Goal: Task Accomplishment & Management: Manage account settings

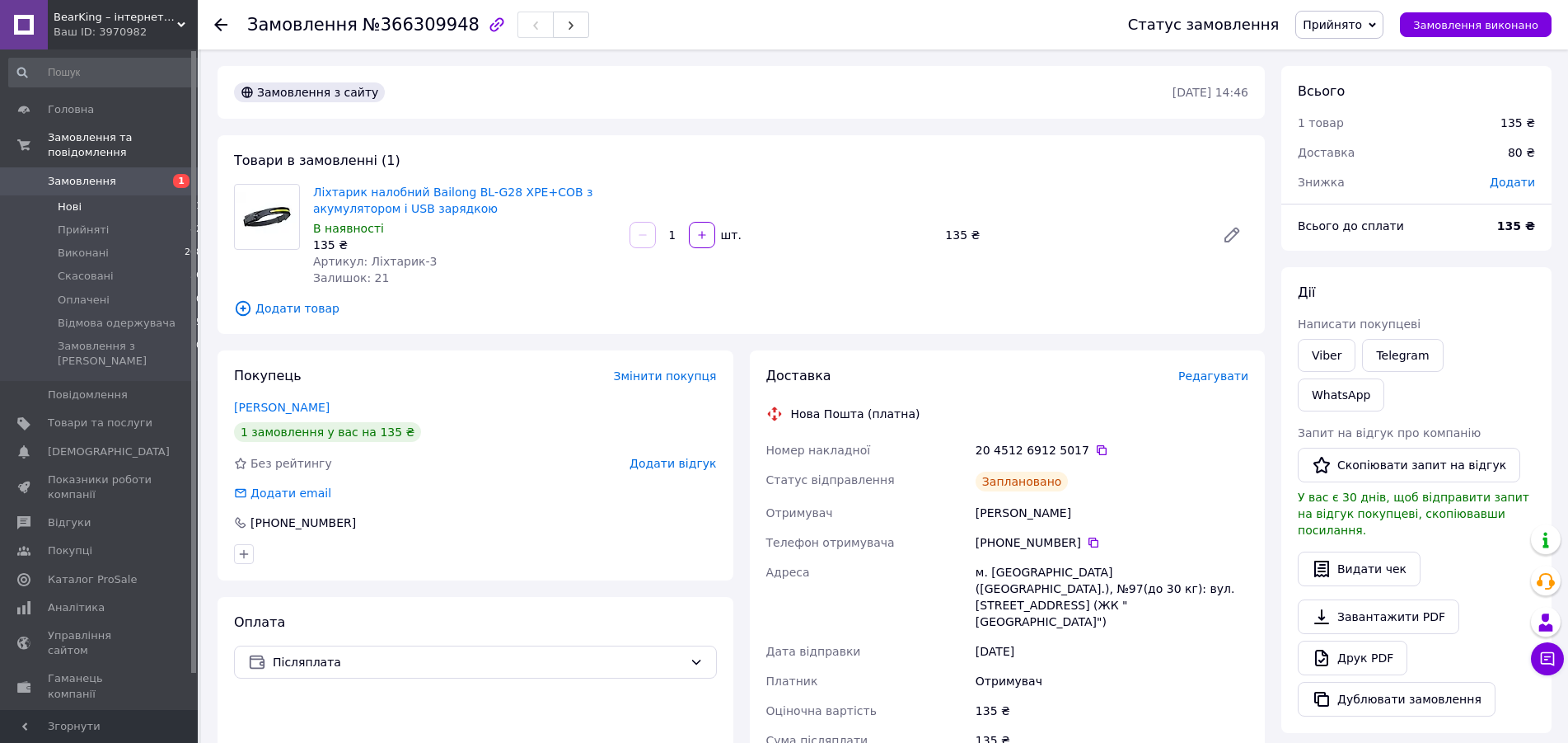
click at [73, 199] on span "Нові" at bounding box center [69, 207] width 24 height 15
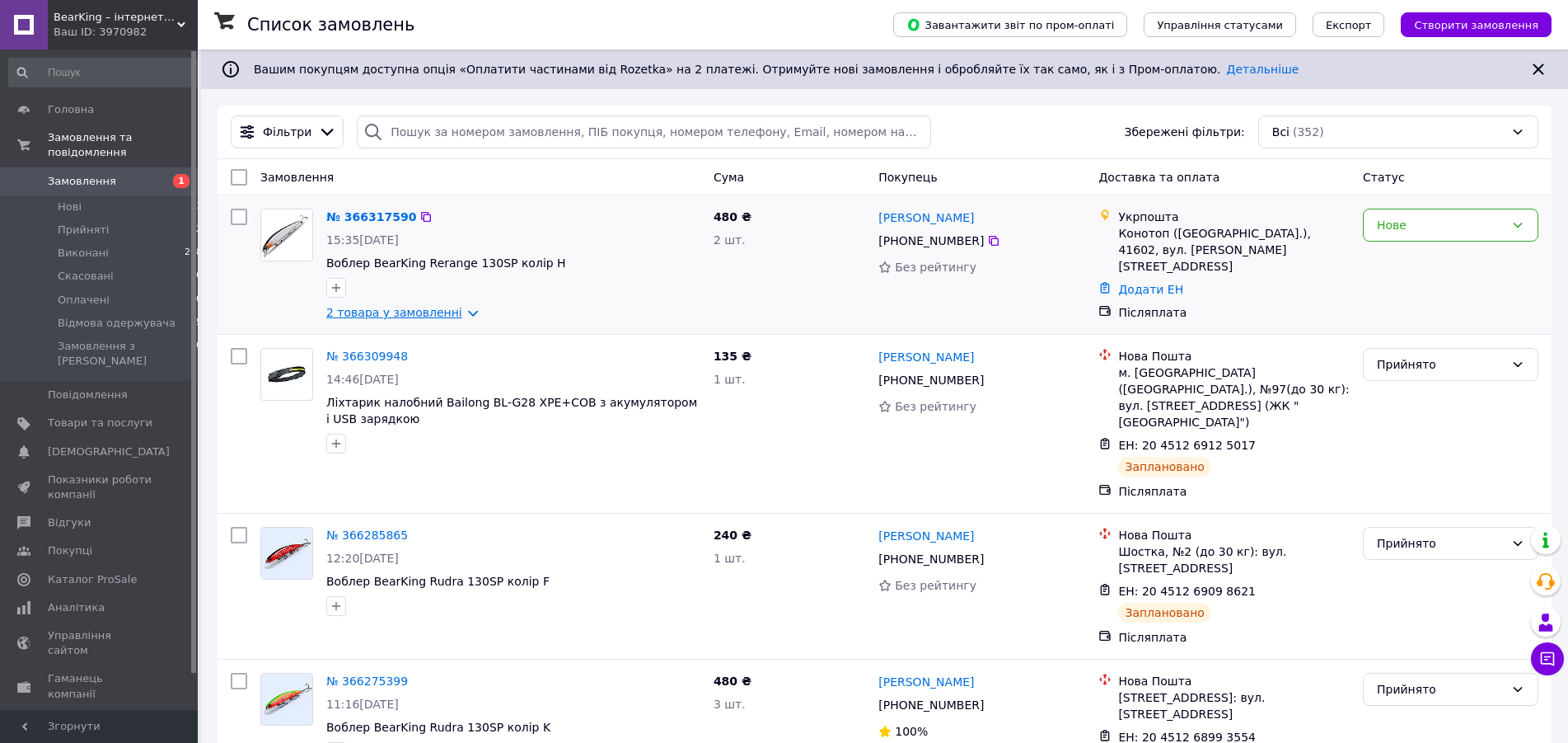
click at [385, 317] on link "2 товара у замовленні" at bounding box center [394, 313] width 136 height 13
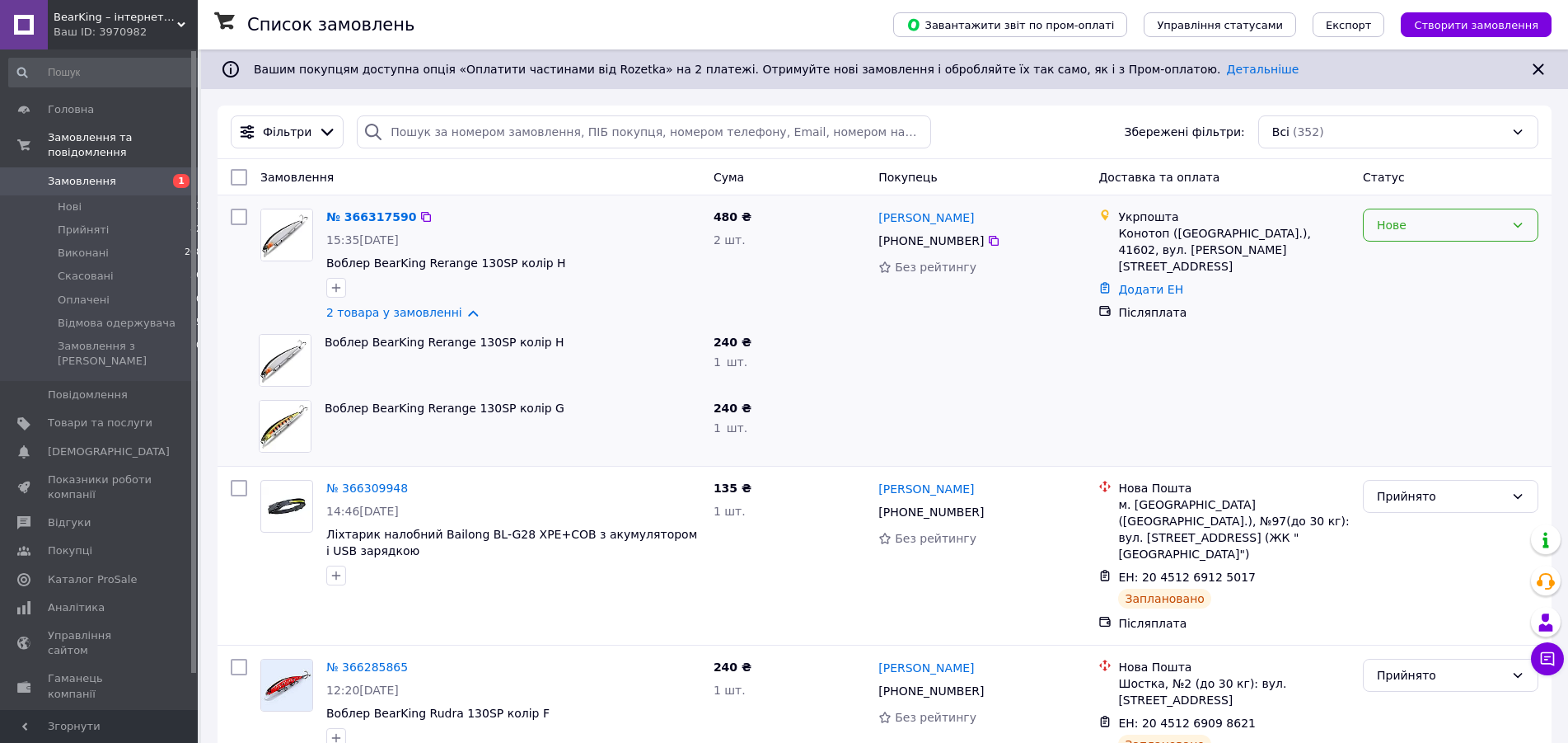
click at [1434, 234] on div "Нове" at bounding box center [1441, 225] width 127 height 18
click at [1419, 266] on li "Прийнято" at bounding box center [1451, 261] width 174 height 30
click at [468, 134] on input "search" at bounding box center [643, 132] width 573 height 33
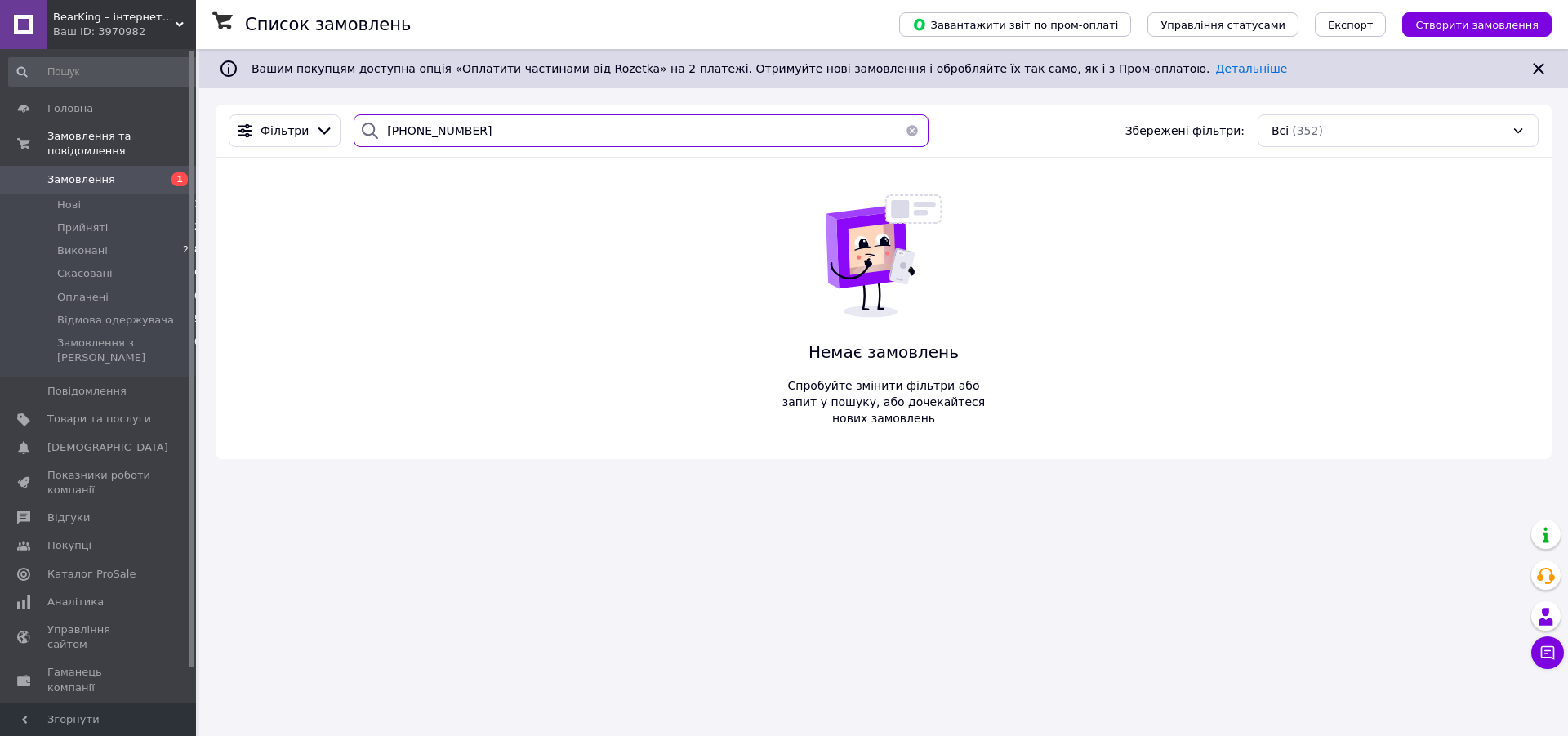
click at [422, 132] on input "+380687303402" at bounding box center [640, 130] width 575 height 33
click at [422, 131] on input "+380687303402" at bounding box center [640, 130] width 575 height 33
type input "+380687303402"
click at [81, 172] on span "Замовлення" at bounding box center [81, 179] width 68 height 15
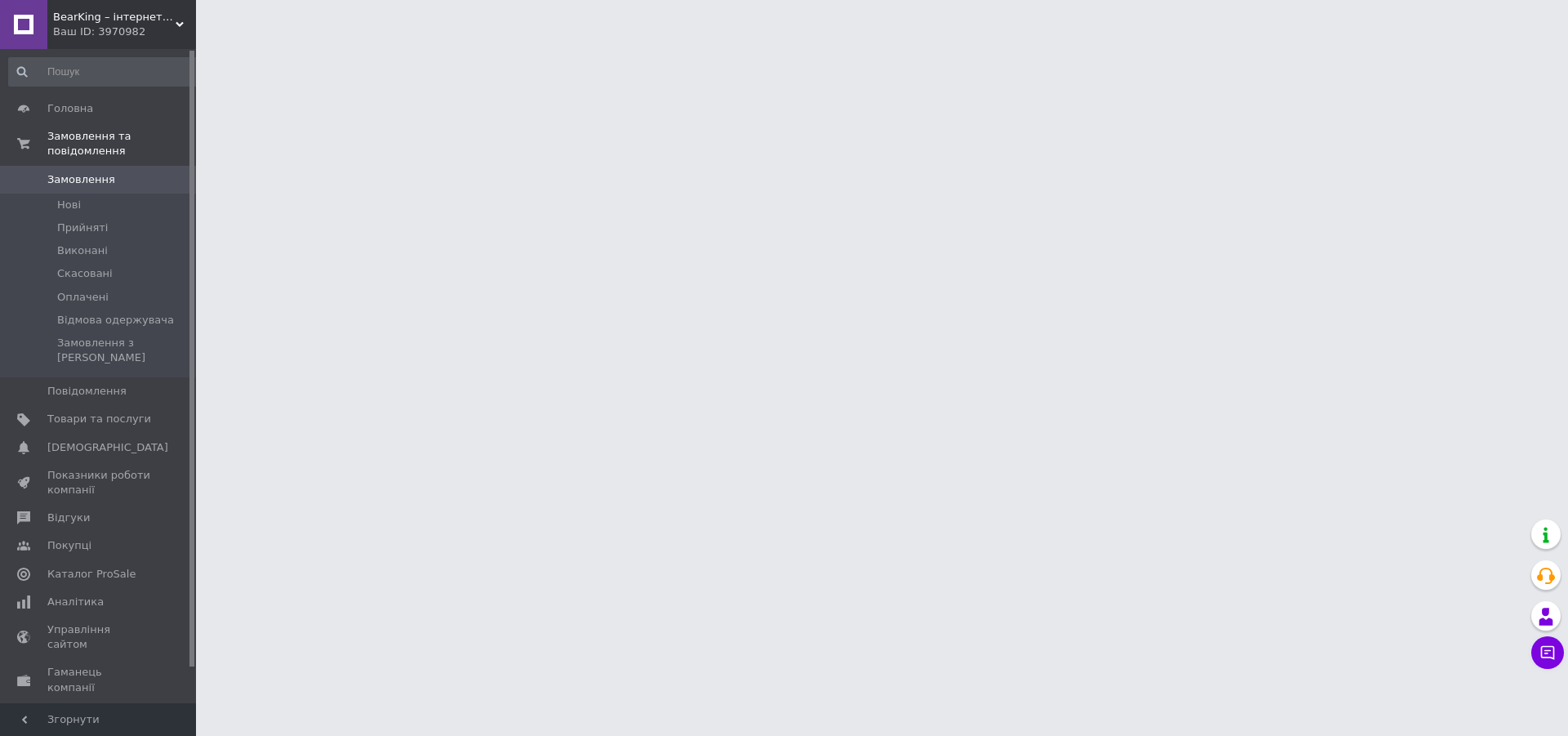
click at [92, 172] on span "Замовлення" at bounding box center [81, 179] width 68 height 15
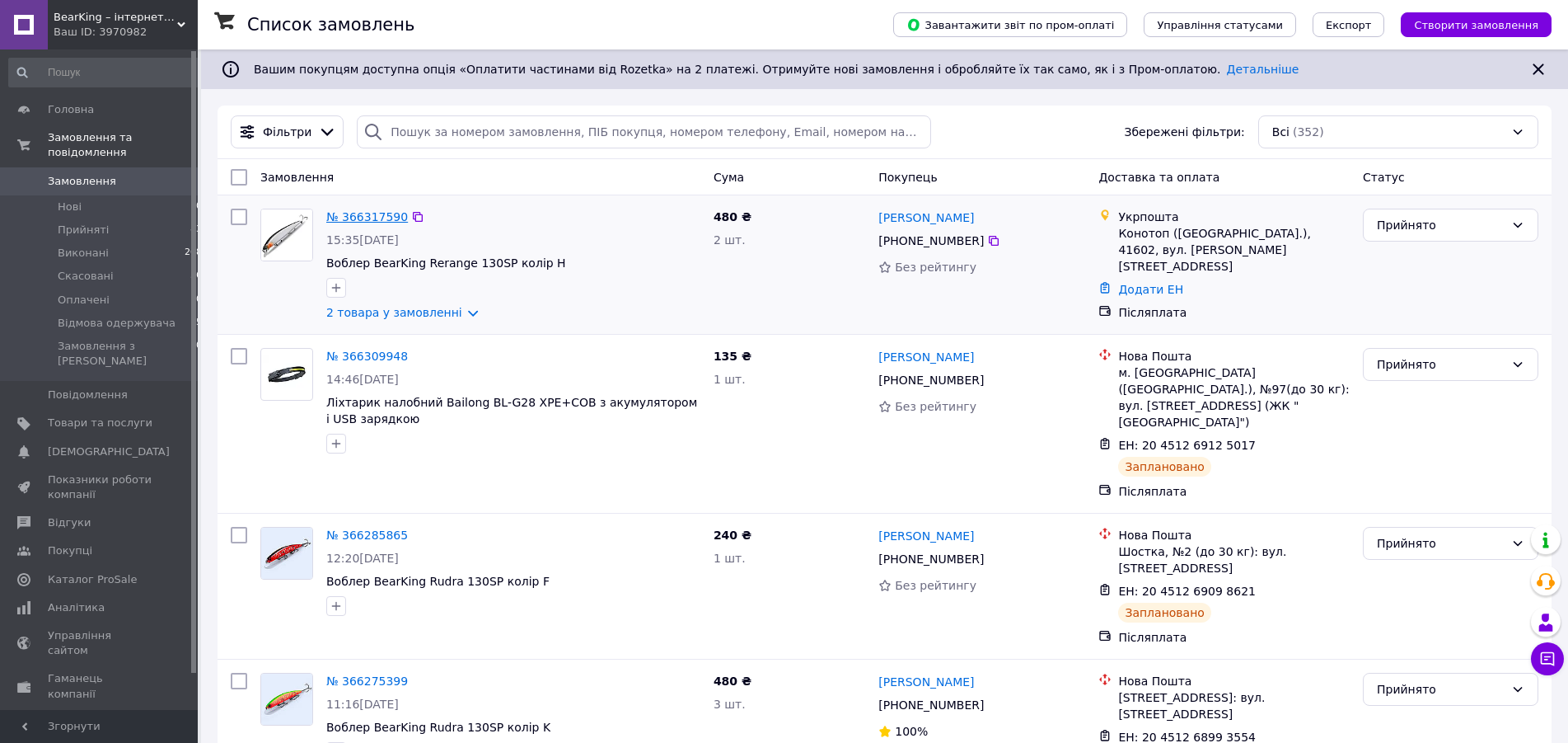
click at [351, 216] on link "№ 366317590" at bounding box center [367, 217] width 82 height 13
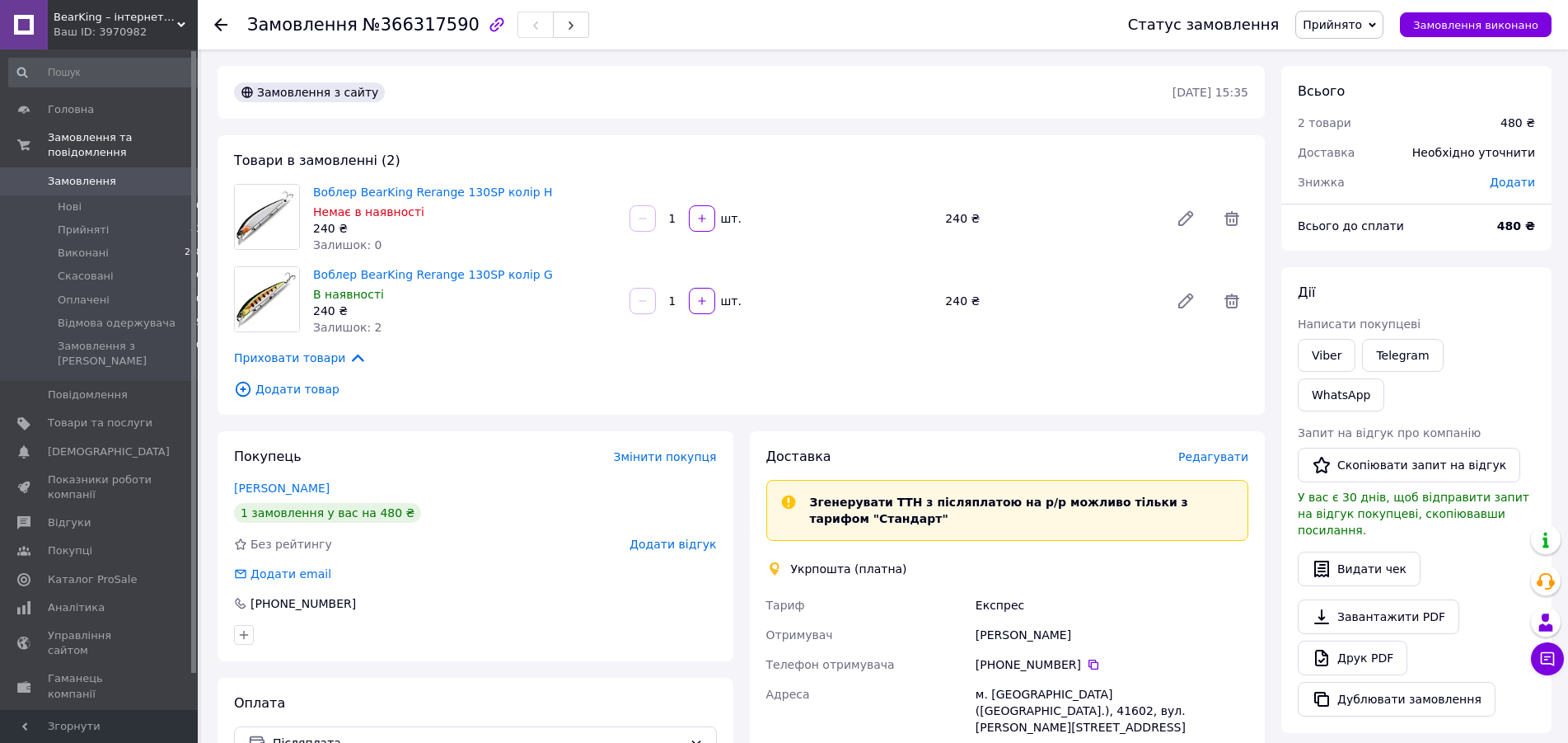
click at [203, 334] on div "Замовлення №366317590 Статус замовлення Прийнято Виконано Скасовано Оплачено Ві…" at bounding box center [884, 643] width 1367 height 1187
click at [86, 174] on span "Замовлення" at bounding box center [82, 181] width 69 height 15
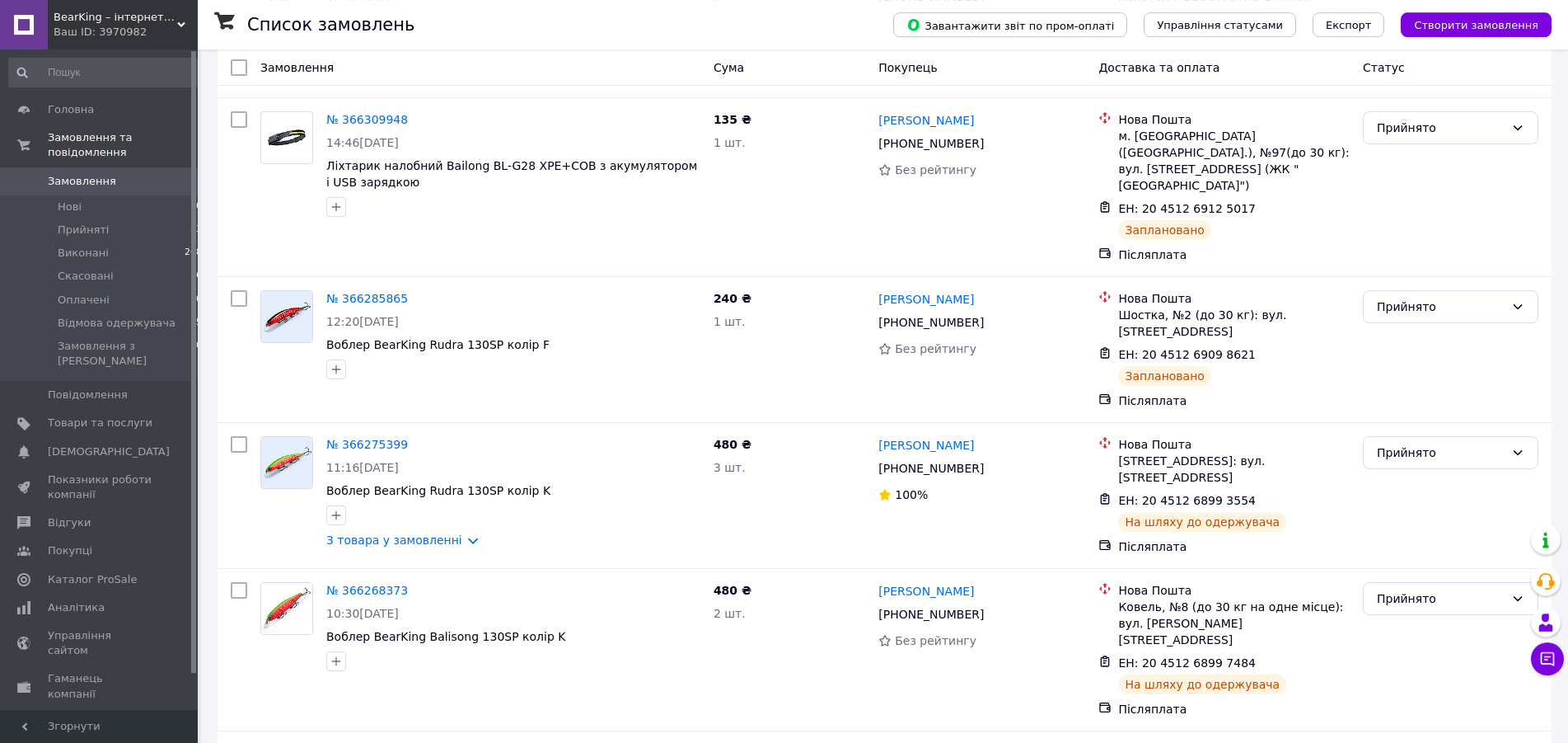
scroll to position [254, 0]
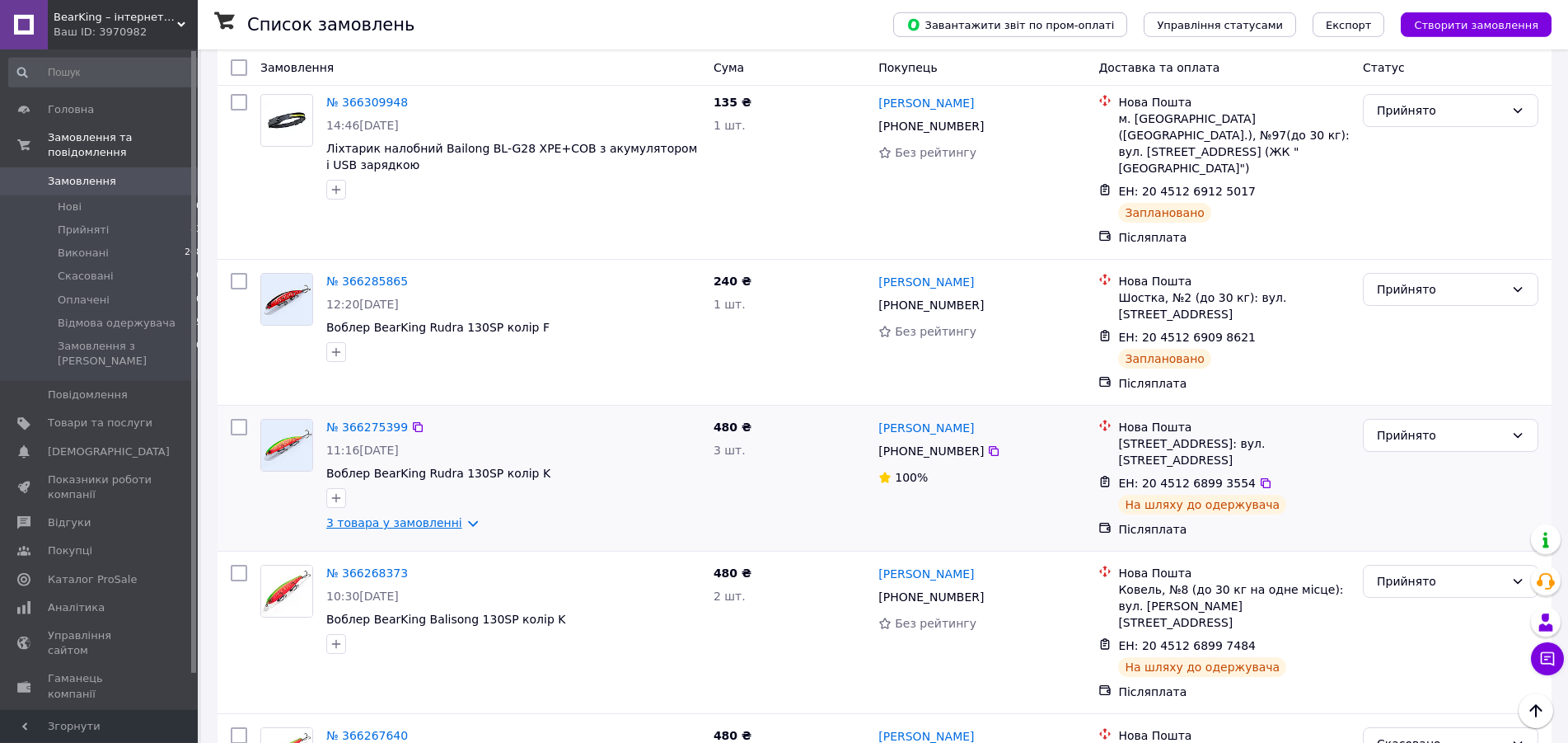
click at [379, 516] on link "3 товара у замовленні" at bounding box center [394, 523] width 136 height 13
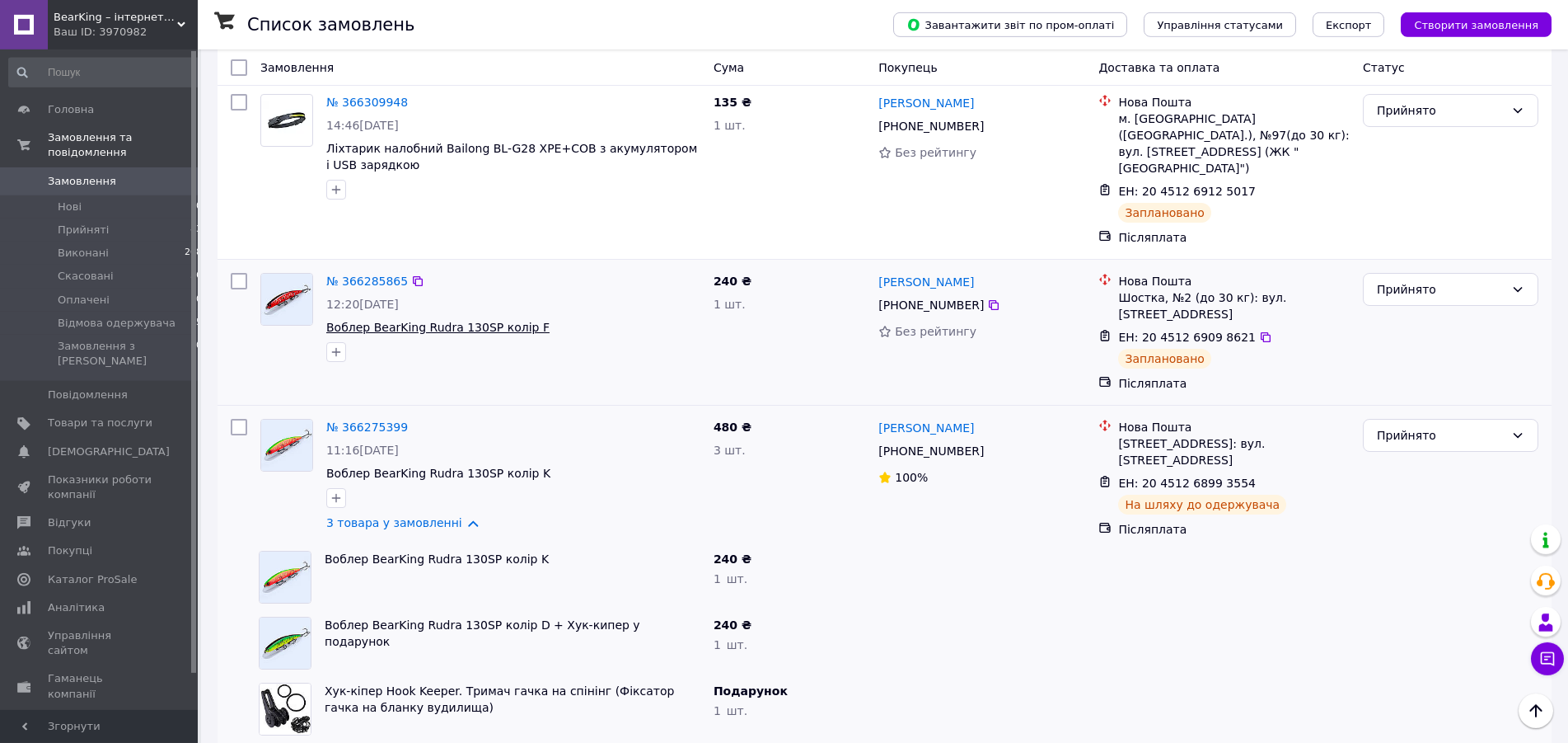
click at [376, 321] on span "Воблер BearKing Rudra 130SP колір F" at bounding box center [438, 328] width 223 height 13
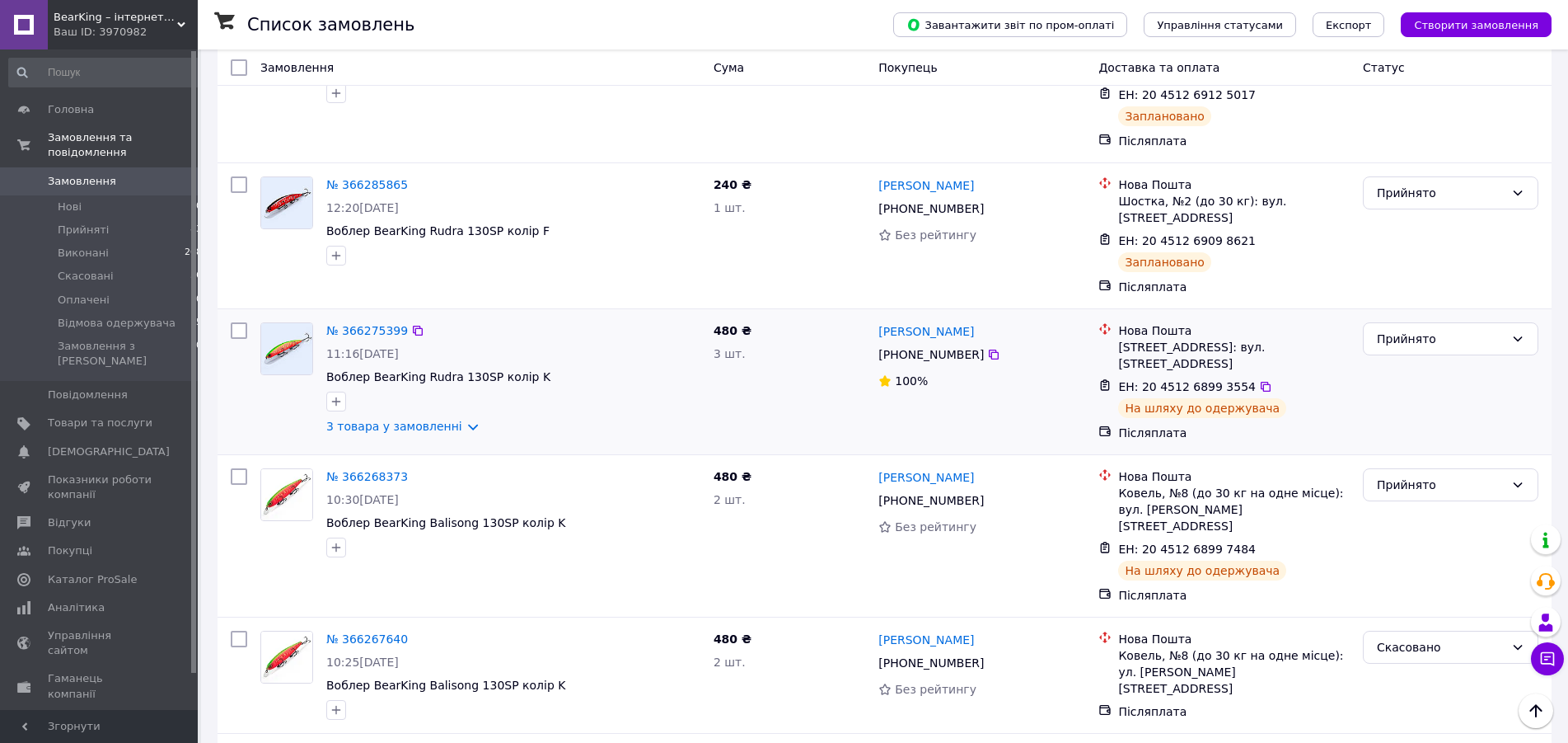
scroll to position [359, 0]
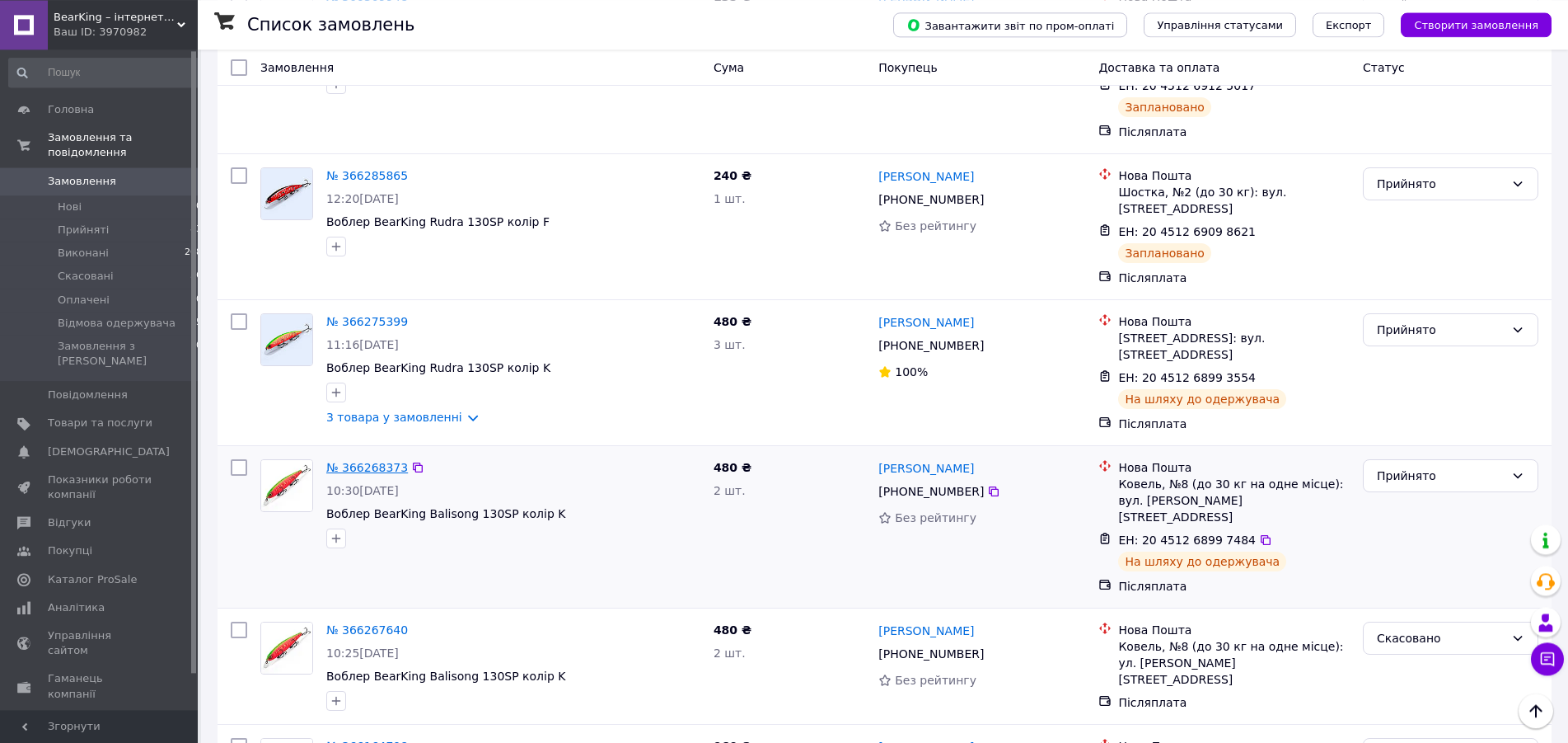
click at [356, 461] on link "№ 366268373" at bounding box center [367, 467] width 82 height 13
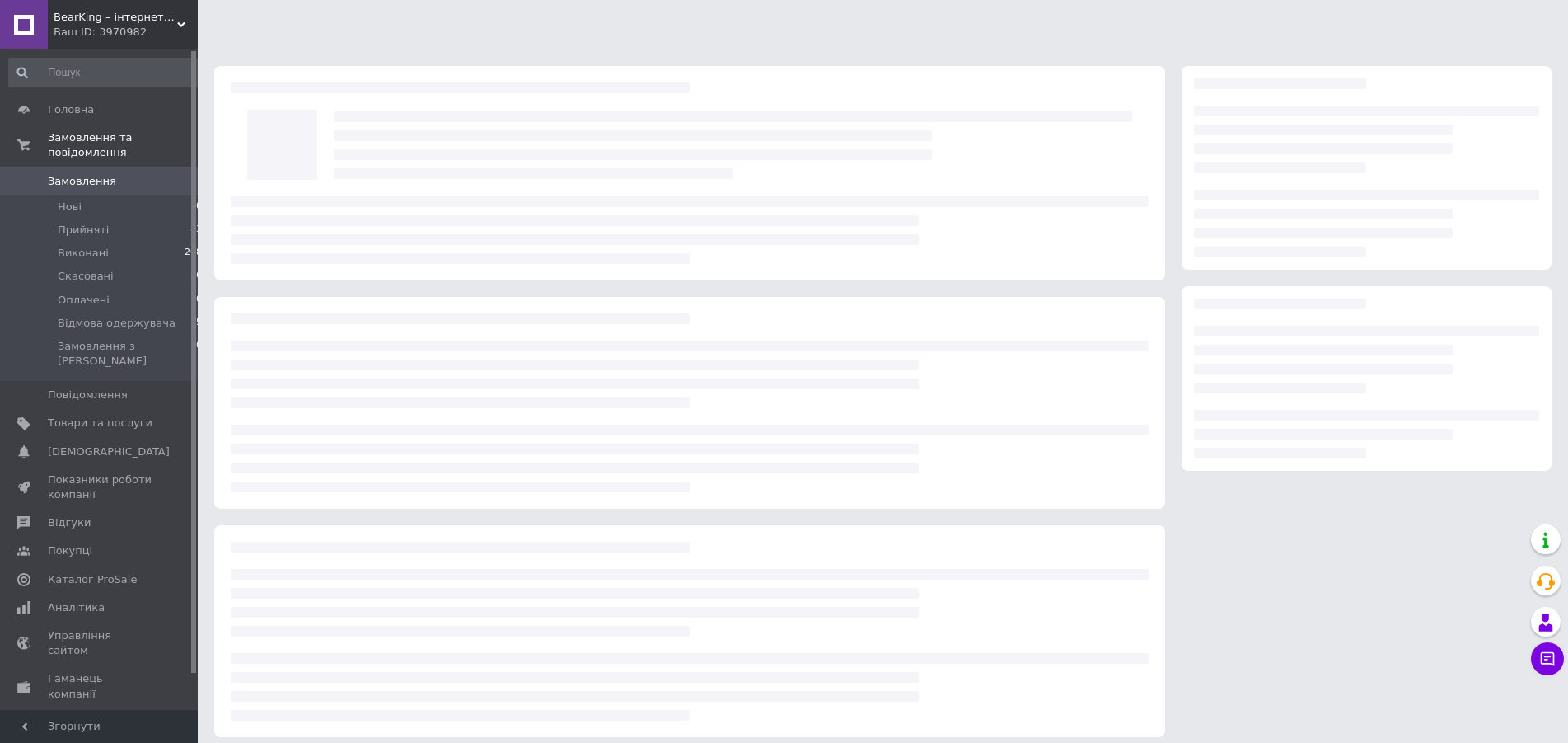
click at [356, 434] on div at bounding box center [690, 458] width 918 height 68
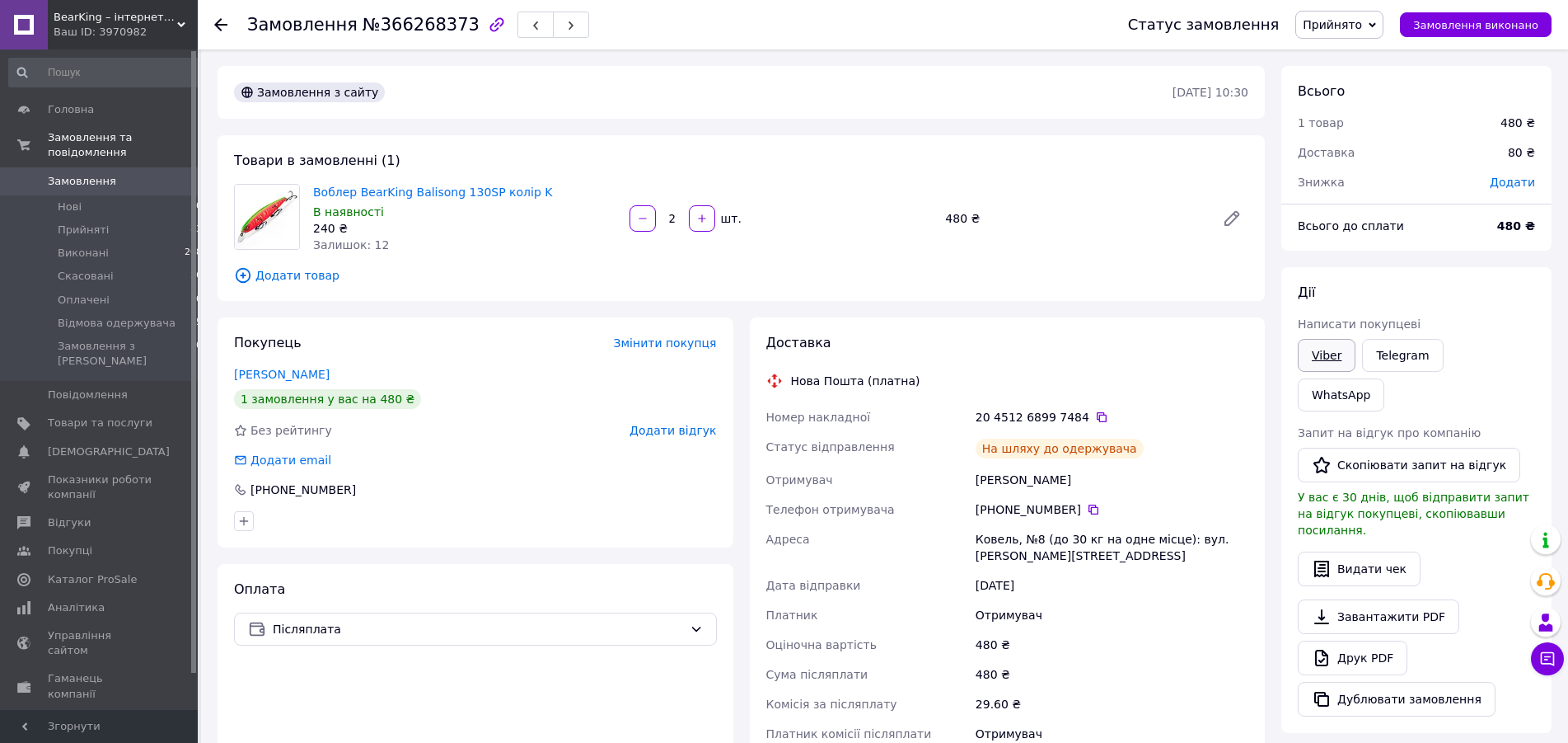
click at [1333, 348] on link "Viber" at bounding box center [1327, 355] width 58 height 33
click at [207, 150] on div "Замовлення №366268373 Статус замовлення Прийнято Виконано Скасовано Оплачено Ві…" at bounding box center [884, 596] width 1367 height 1092
click at [57, 195] on li "Нові 0" at bounding box center [106, 207] width 212 height 23
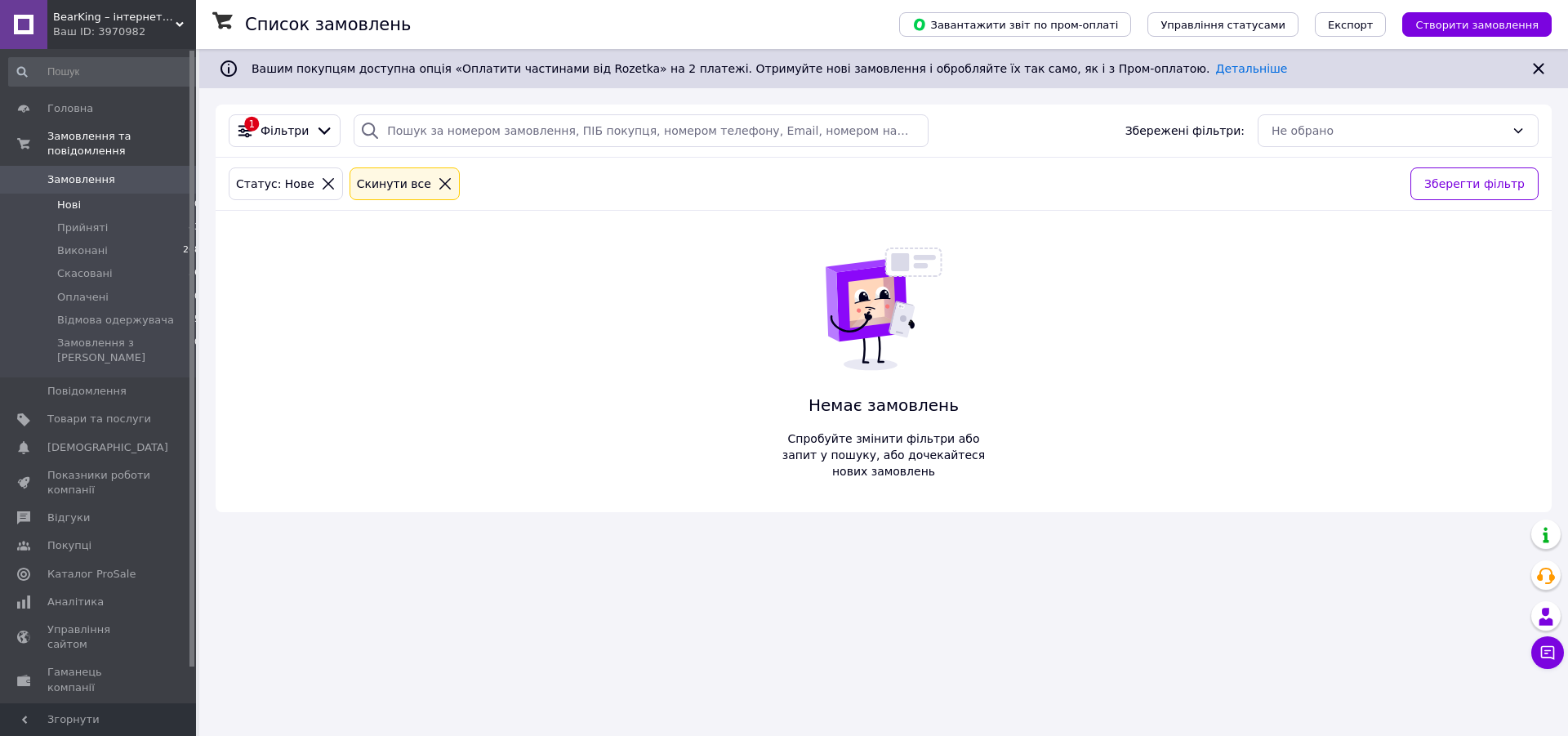
click at [82, 193] on li "Нові 0" at bounding box center [105, 205] width 210 height 23
click at [72, 220] on span "Прийняті" at bounding box center [83, 228] width 51 height 15
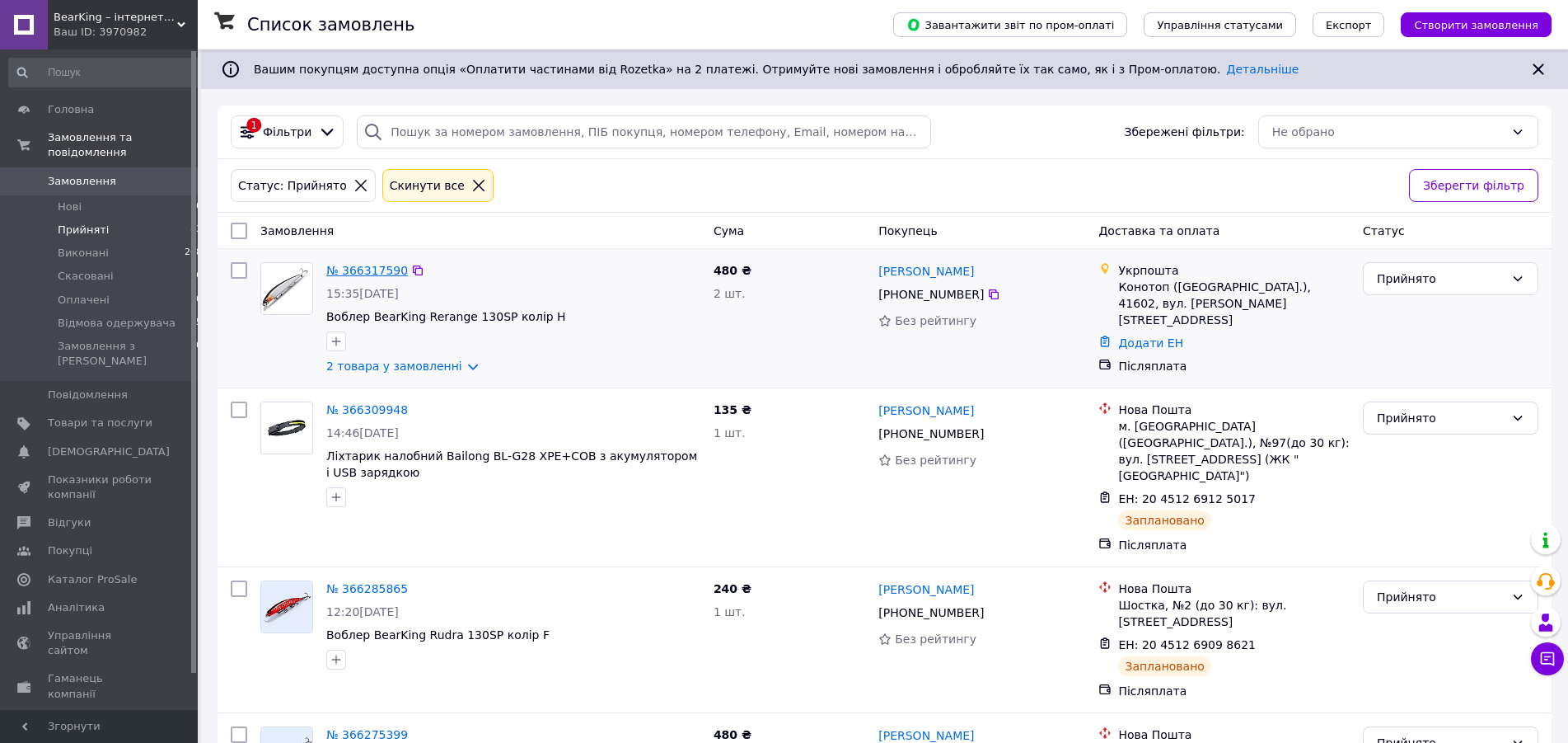
click at [366, 275] on link "№ 366317590" at bounding box center [367, 271] width 82 height 13
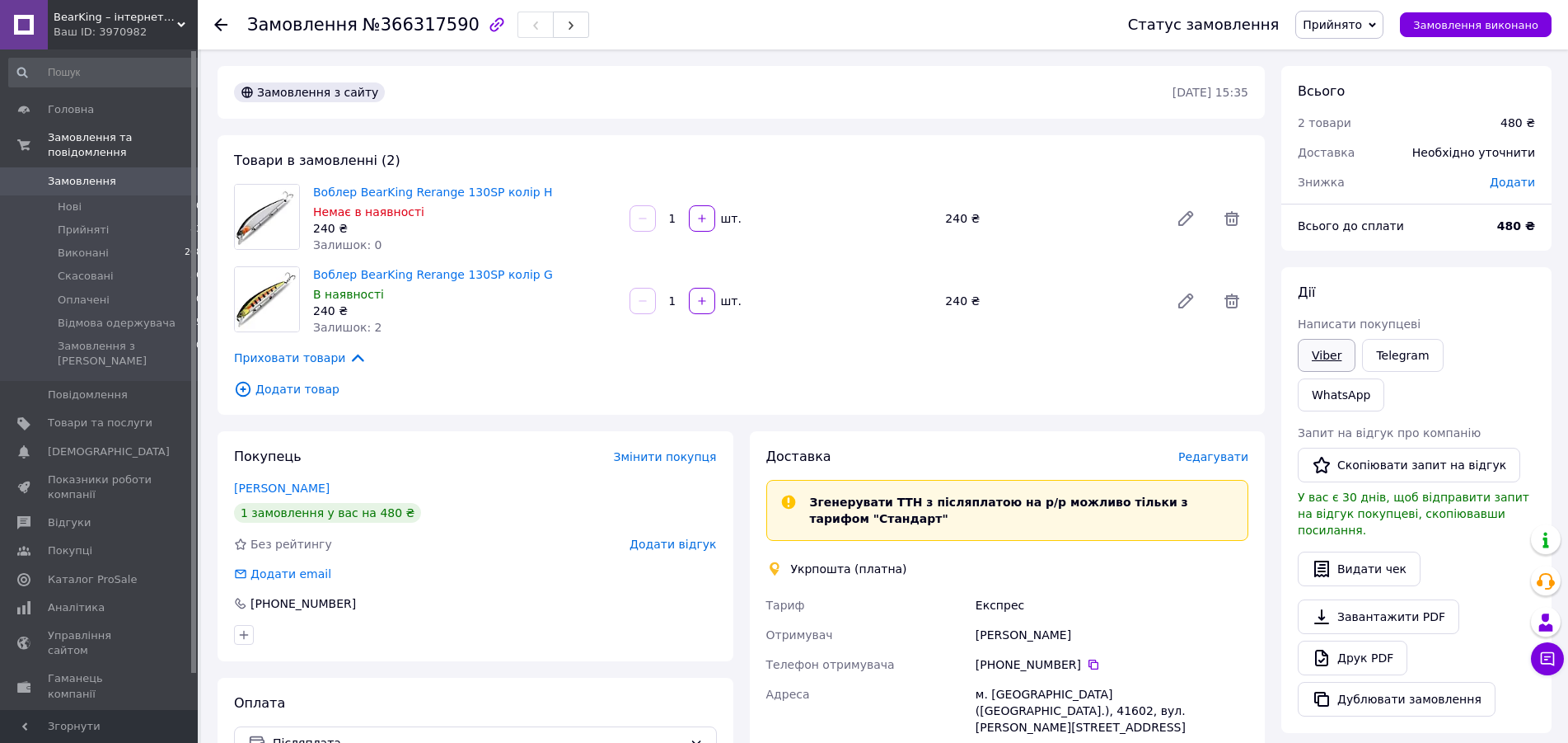
click at [1326, 357] on link "Viber" at bounding box center [1327, 355] width 58 height 33
drag, startPoint x: 448, startPoint y: 26, endPoint x: 370, endPoint y: 26, distance: 78.0
click at [370, 26] on span "№366317590" at bounding box center [420, 25] width 117 height 20
copy span "366317590"
click at [213, 156] on div "Замовлення з сайту 12.10.2025 • 15:35 Товари в замовленні (2) Воблер BearKing R…" at bounding box center [741, 643] width 1064 height 1154
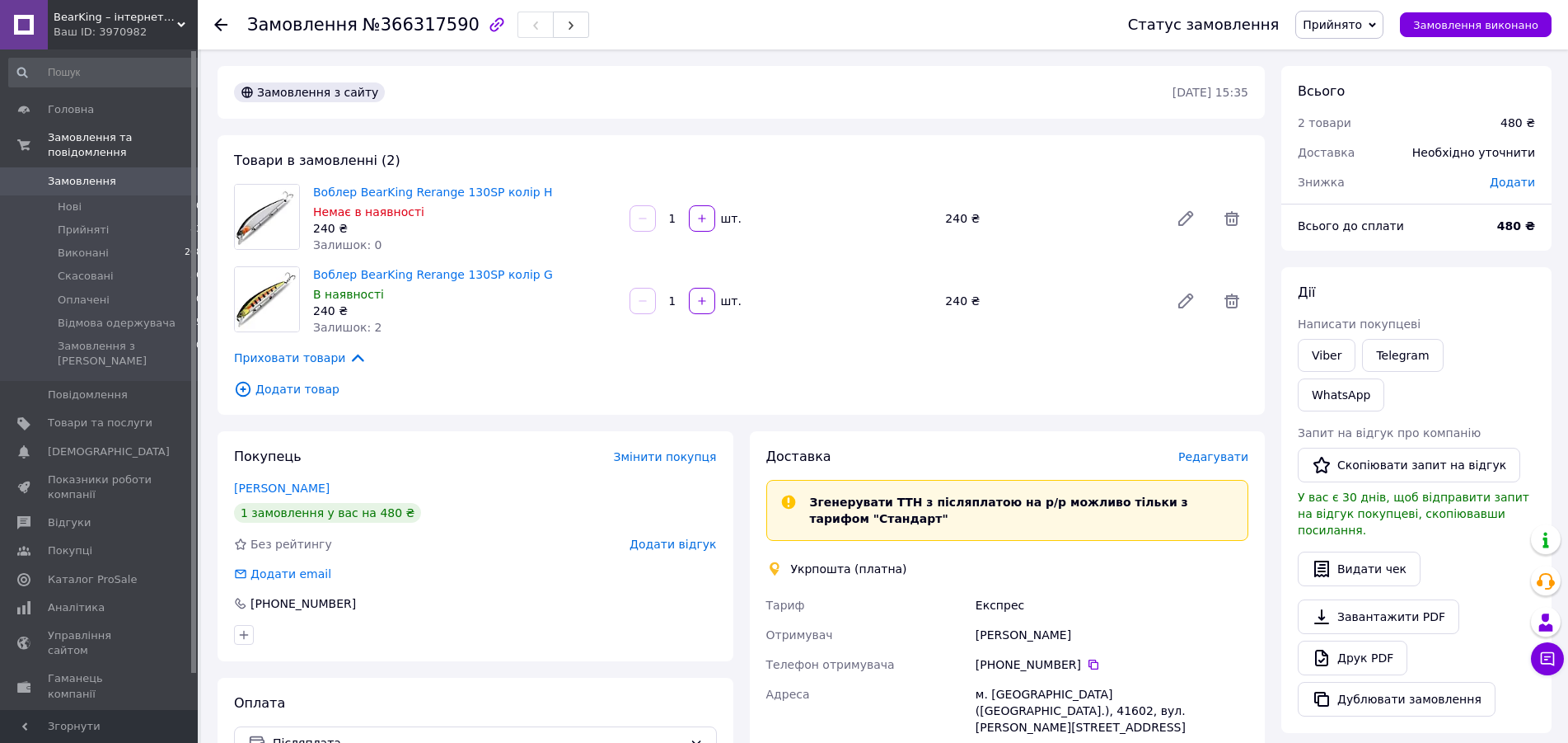
click at [203, 414] on div "Замовлення №366317590 Статус замовлення Прийнято Виконано Скасовано Оплачено Ві…" at bounding box center [884, 643] width 1367 height 1187
drag, startPoint x: 526, startPoint y: 196, endPoint x: 315, endPoint y: 196, distance: 211.0
click at [315, 196] on span "Воблер BearKing Rerange 130SP колір H" at bounding box center [465, 192] width 304 height 17
copy link "Воблер BearKing Rerange 130SP колір H"
click at [207, 122] on div "Замовлення №366317590 Статус замовлення Прийнято Виконано Скасовано Оплачено Ві…" at bounding box center [884, 643] width 1367 height 1187
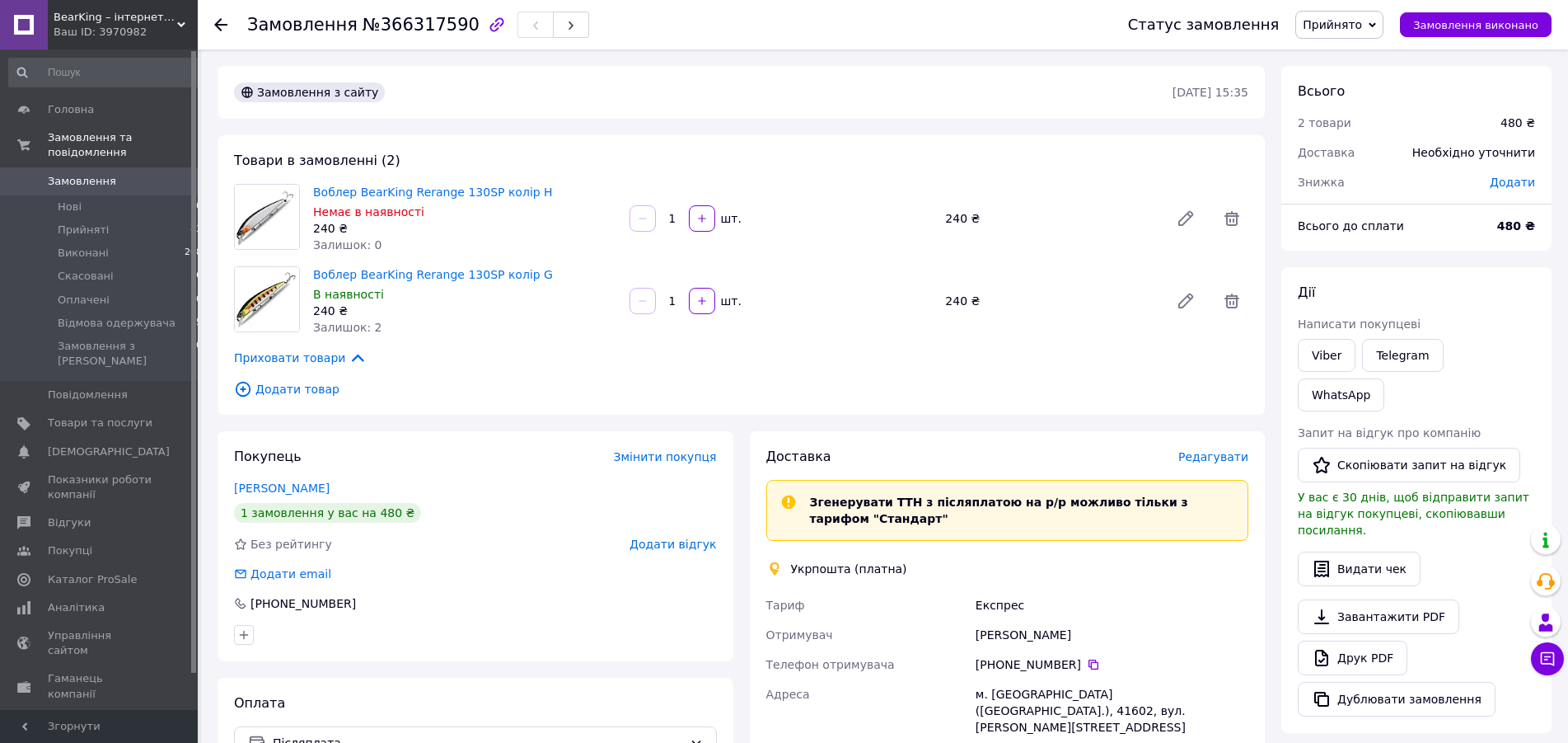
click at [1229, 458] on span "Редагувати" at bounding box center [1213, 457] width 70 height 13
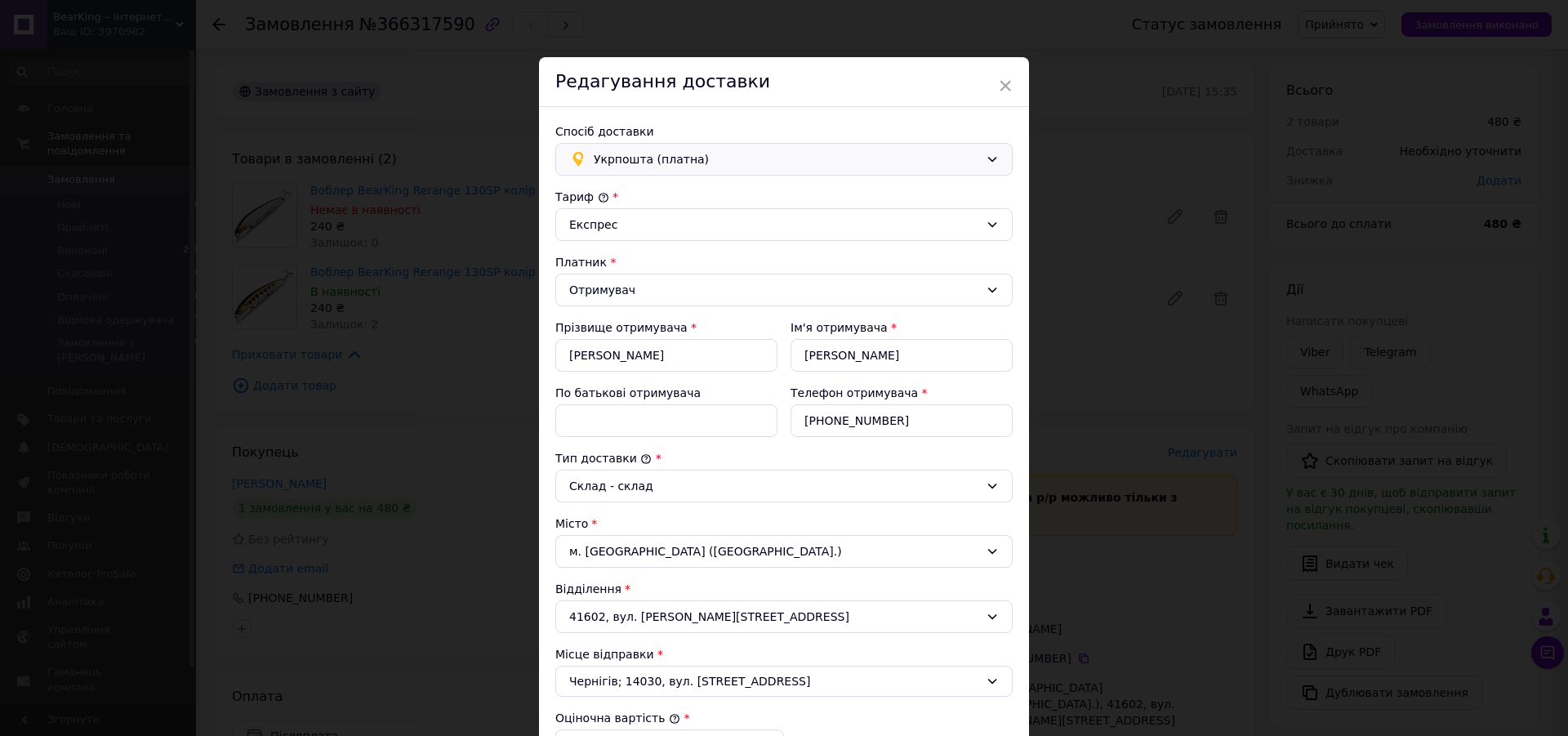
click at [689, 160] on span "Укрпошта (платна)" at bounding box center [786, 159] width 385 height 18
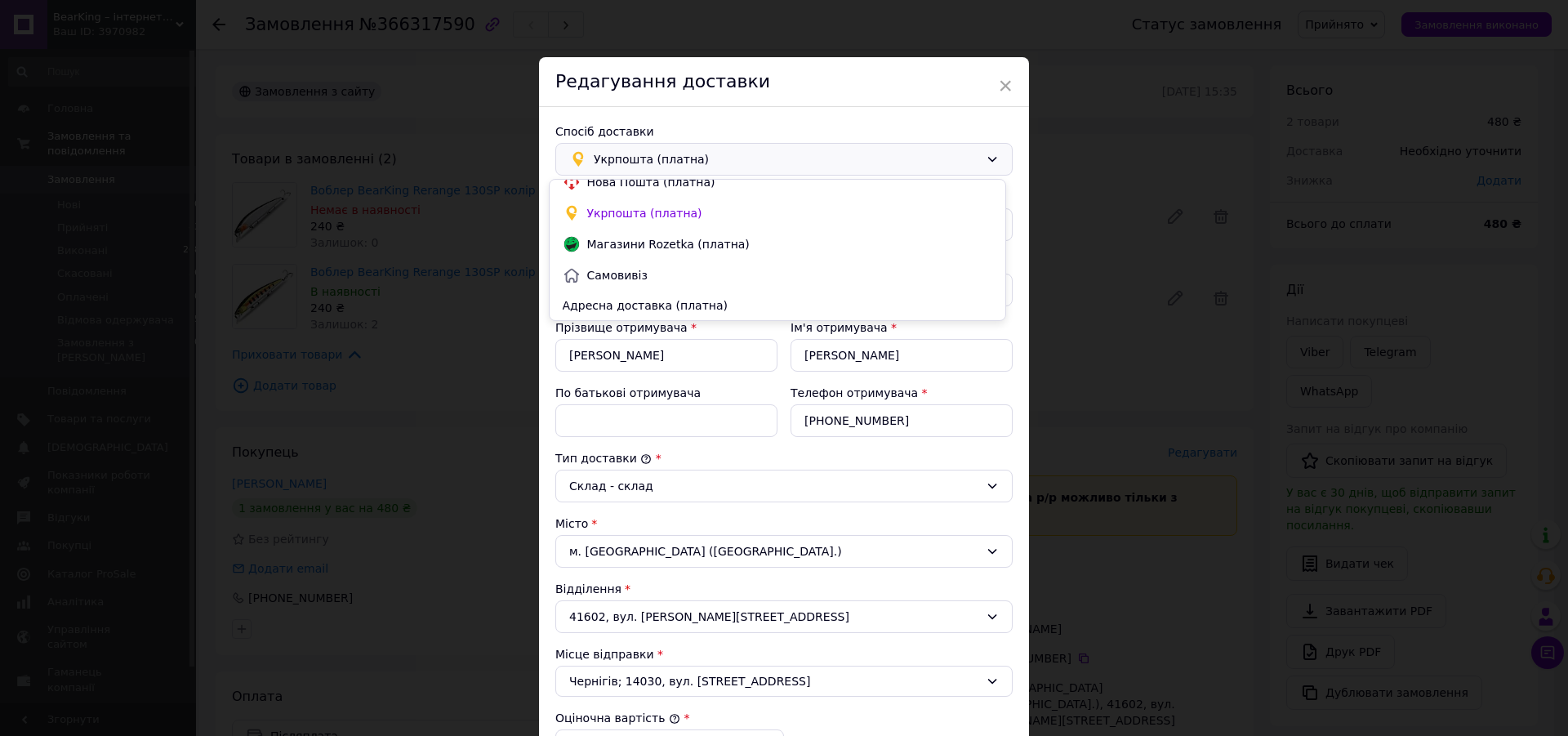
click at [689, 159] on span "Укрпошта (платна)" at bounding box center [786, 159] width 385 height 18
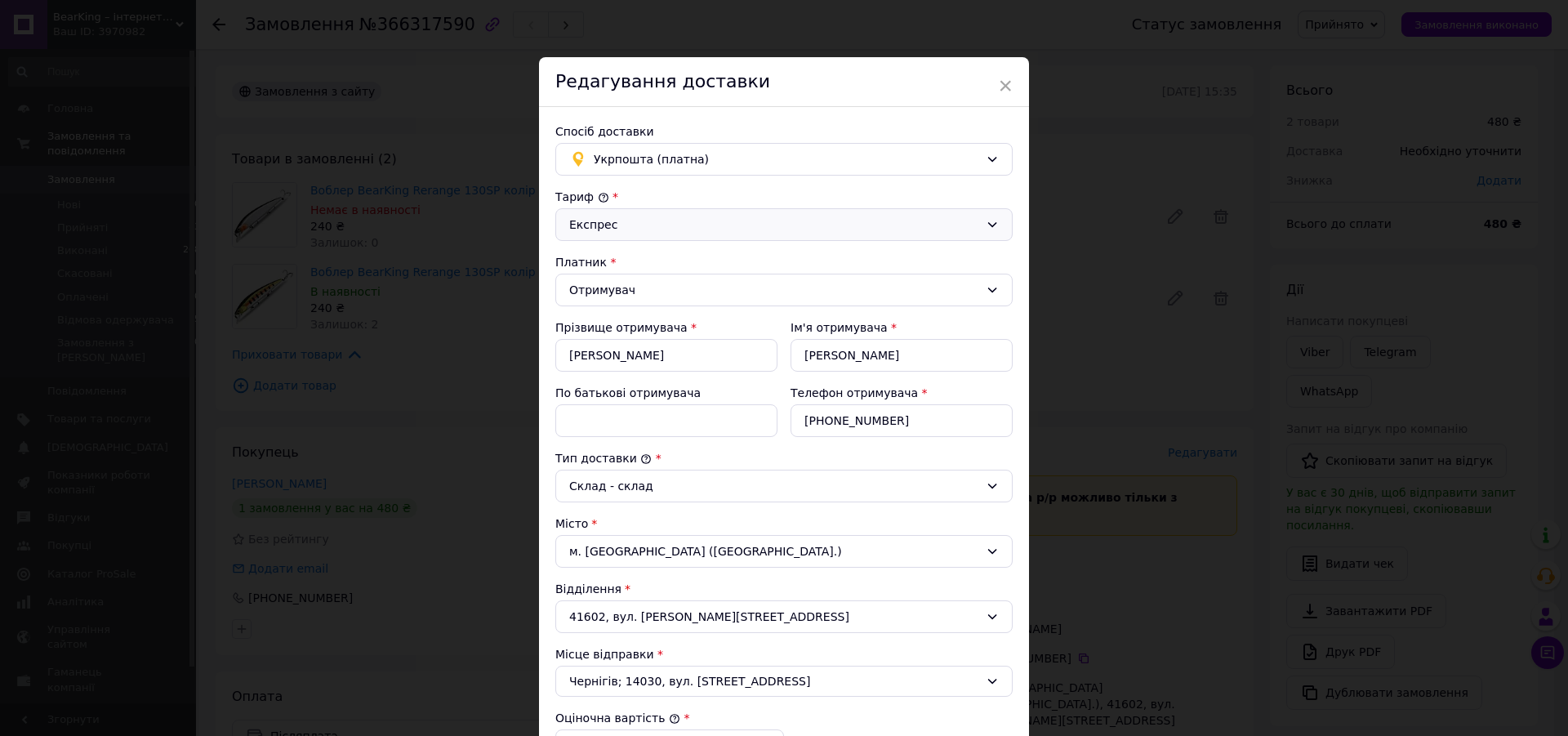
click at [657, 229] on div "Експрес" at bounding box center [774, 225] width 410 height 18
click at [592, 259] on li "Стандарт" at bounding box center [777, 260] width 456 height 30
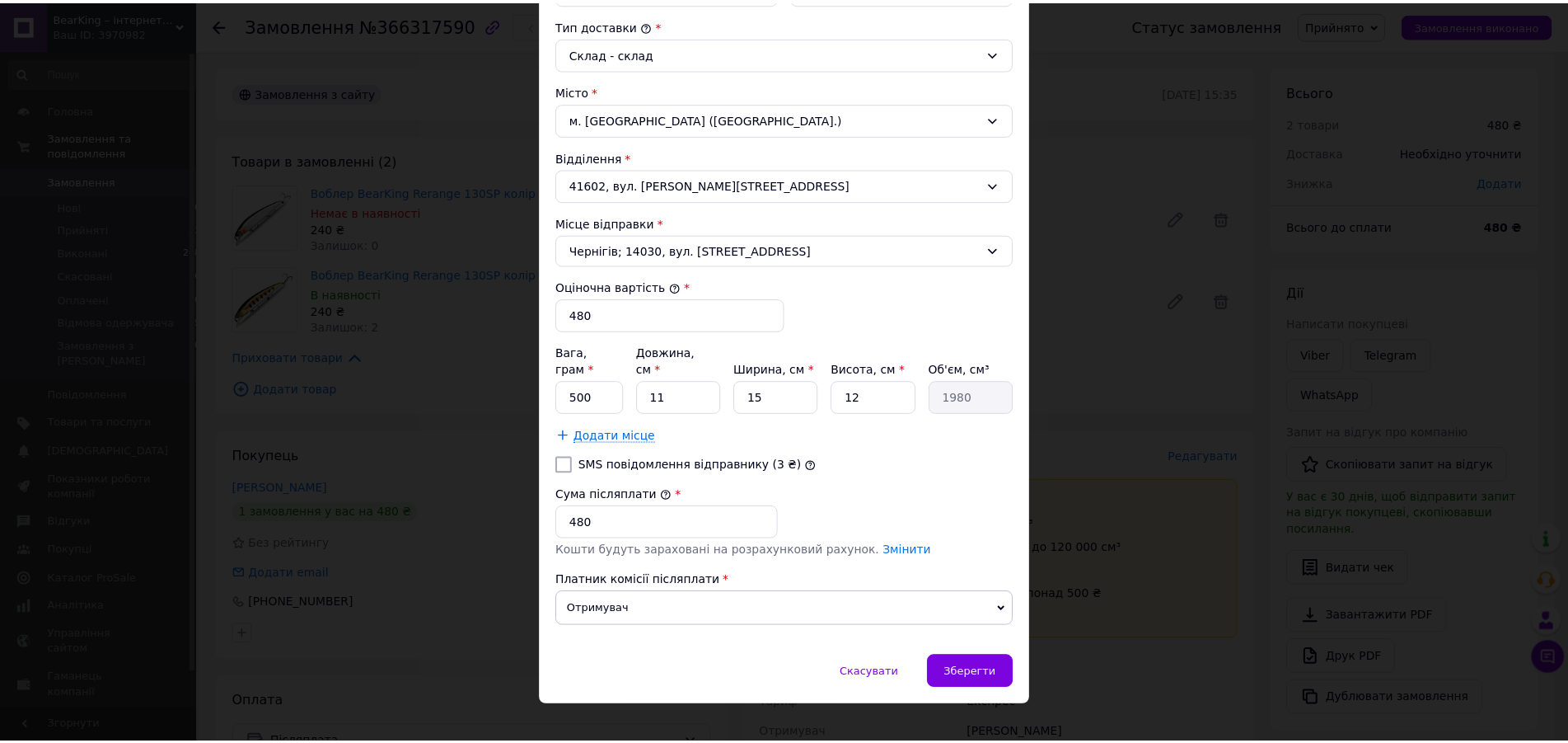
scroll to position [442, 0]
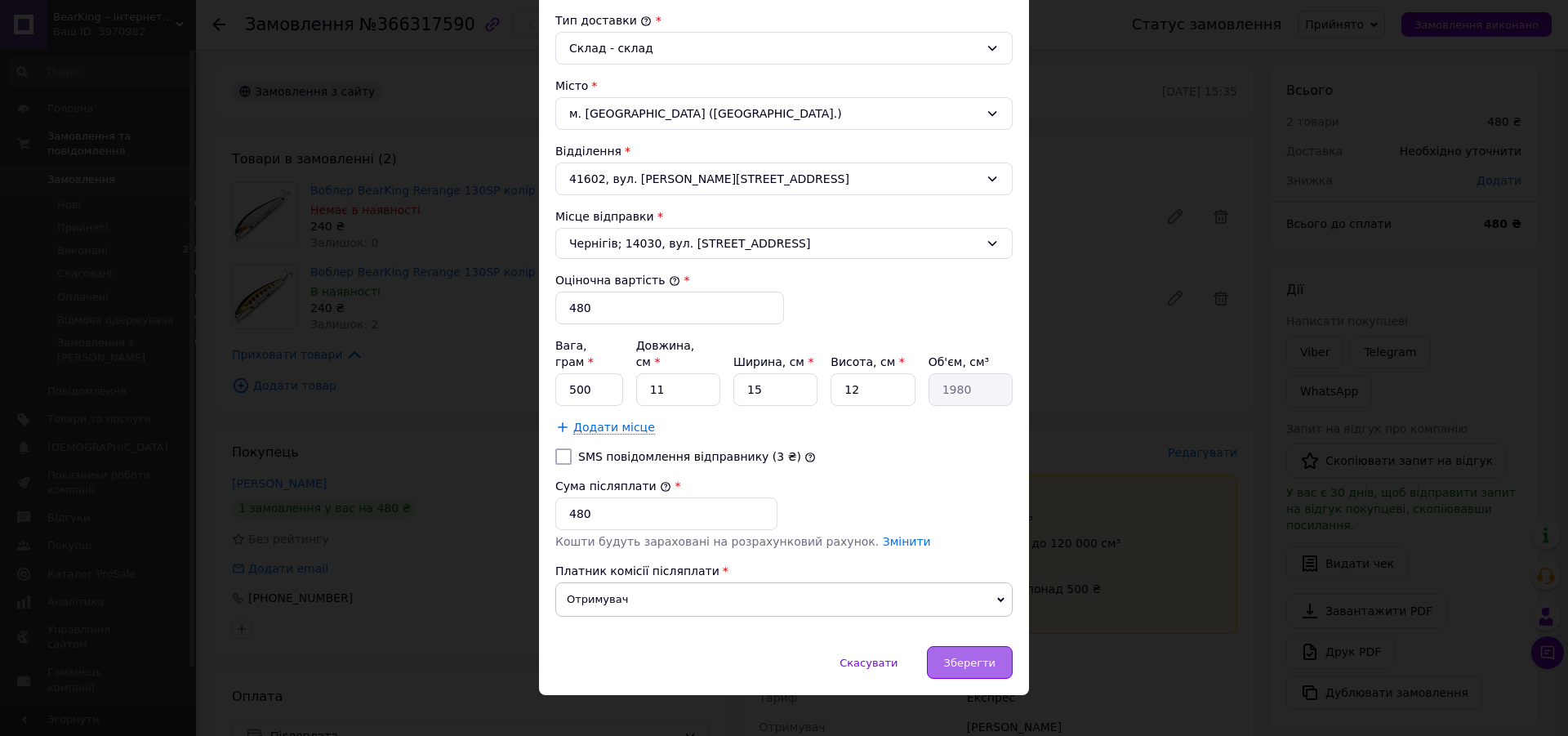
click at [978, 656] on span "Зберегти" at bounding box center [970, 662] width 52 height 12
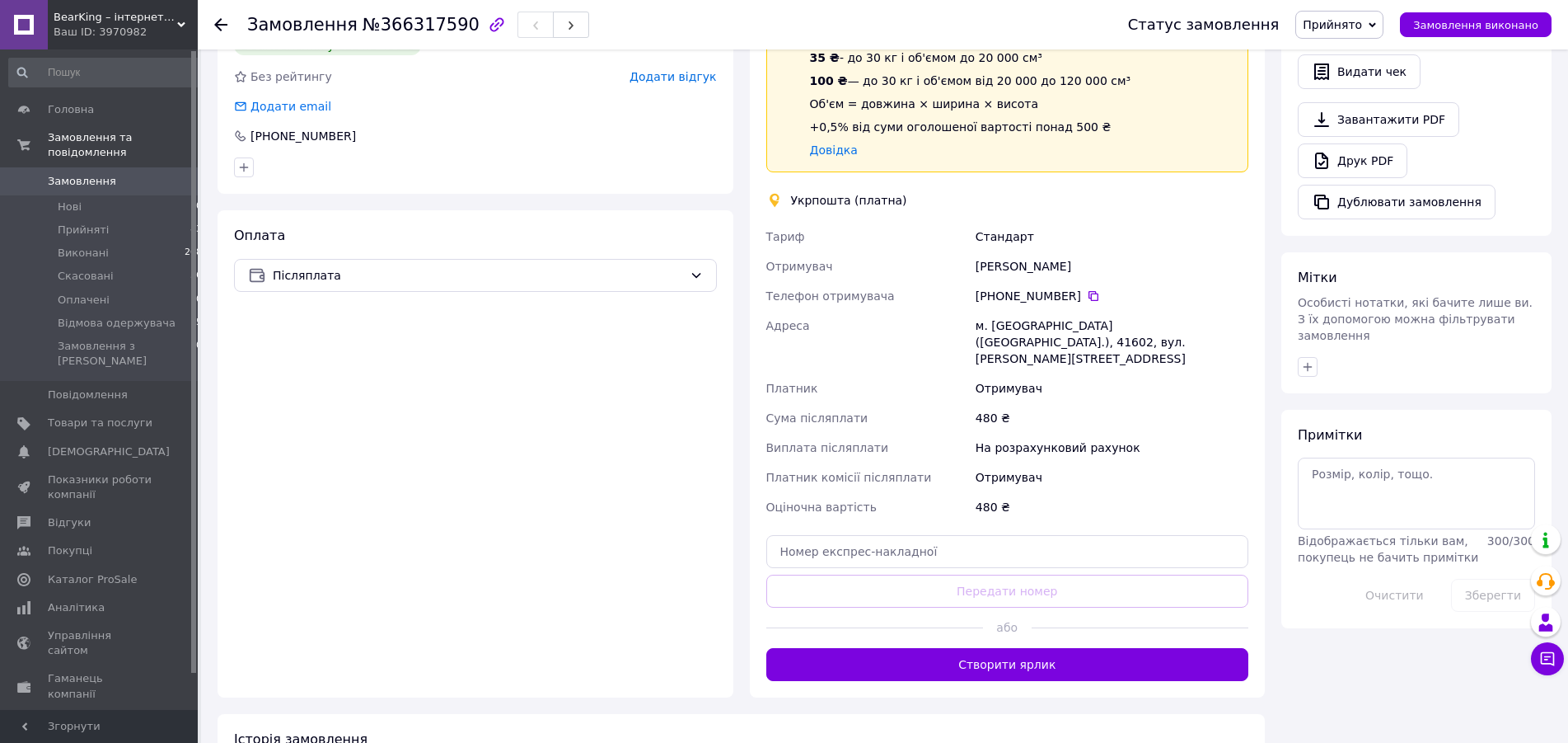
scroll to position [471, 0]
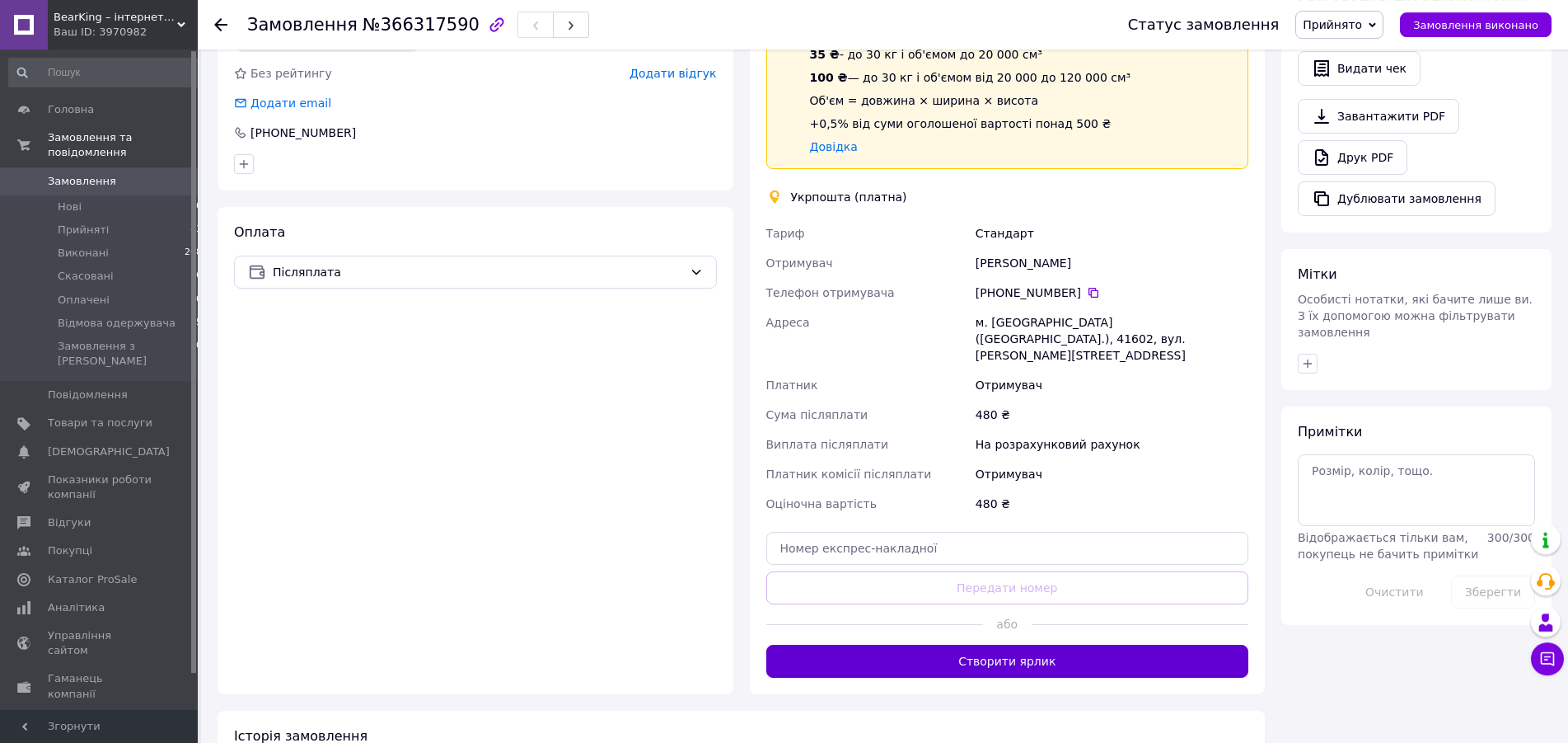
click at [978, 645] on button "Створити ярлик" at bounding box center [1008, 661] width 483 height 33
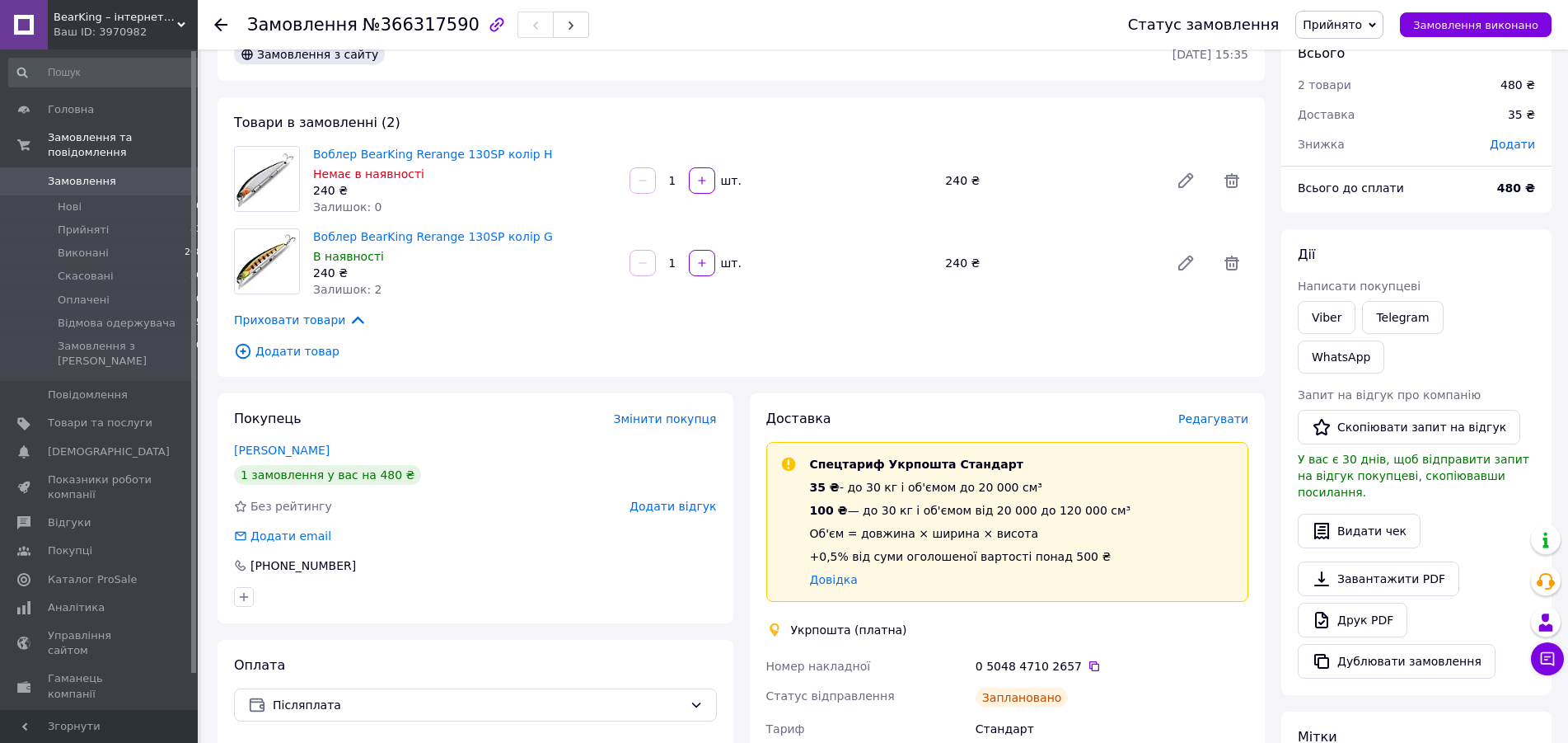
scroll to position [0, 0]
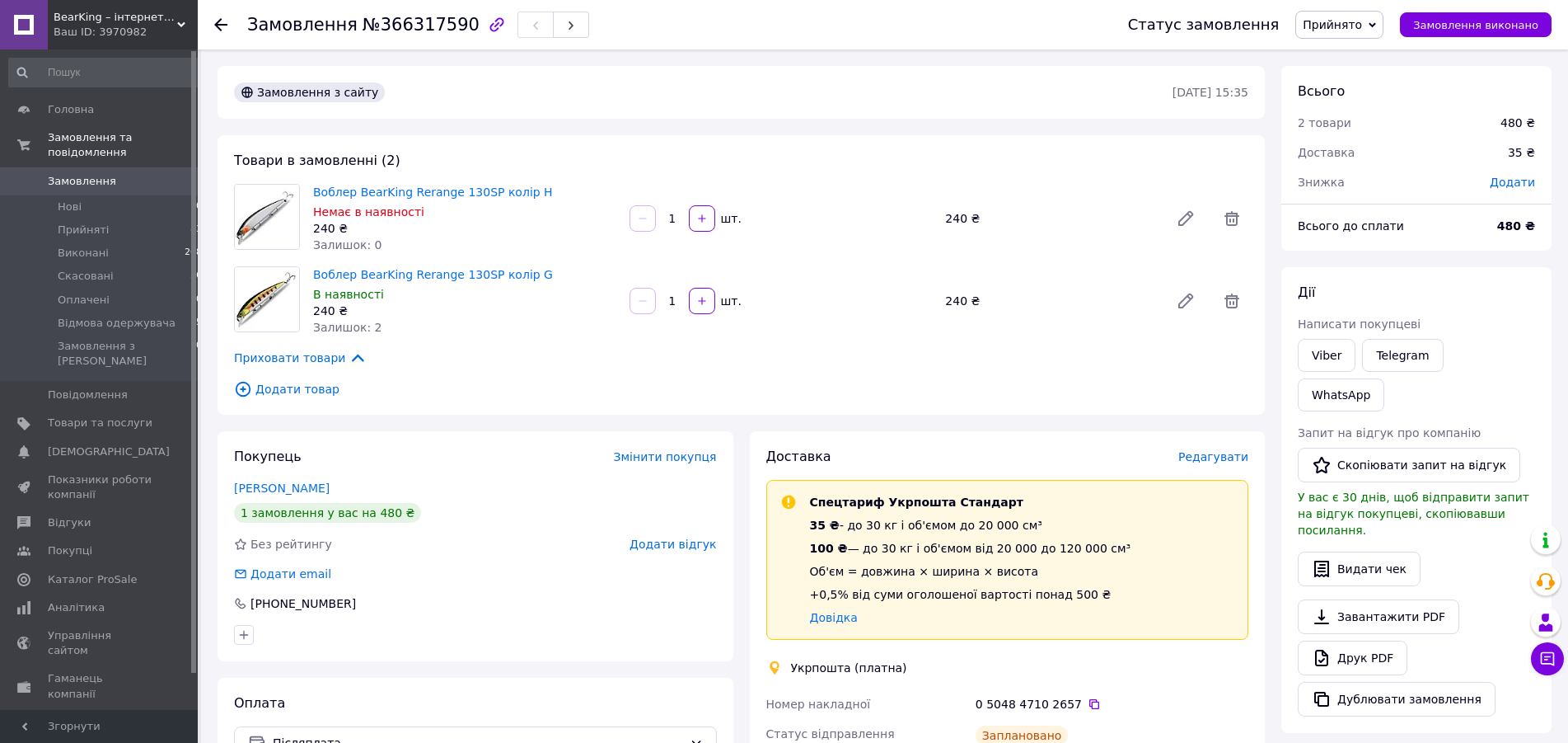
click at [204, 393] on div "Замовлення №366317590 Статус замовлення Прийнято Виконано Скасовано Оплачено Ві…" at bounding box center [884, 746] width 1367 height 1394
click at [200, 369] on div "Замовлення №366317590 Статус замовлення Прийнято Виконано Скасовано Оплачено Ві…" at bounding box center [784, 721] width 1568 height 1443
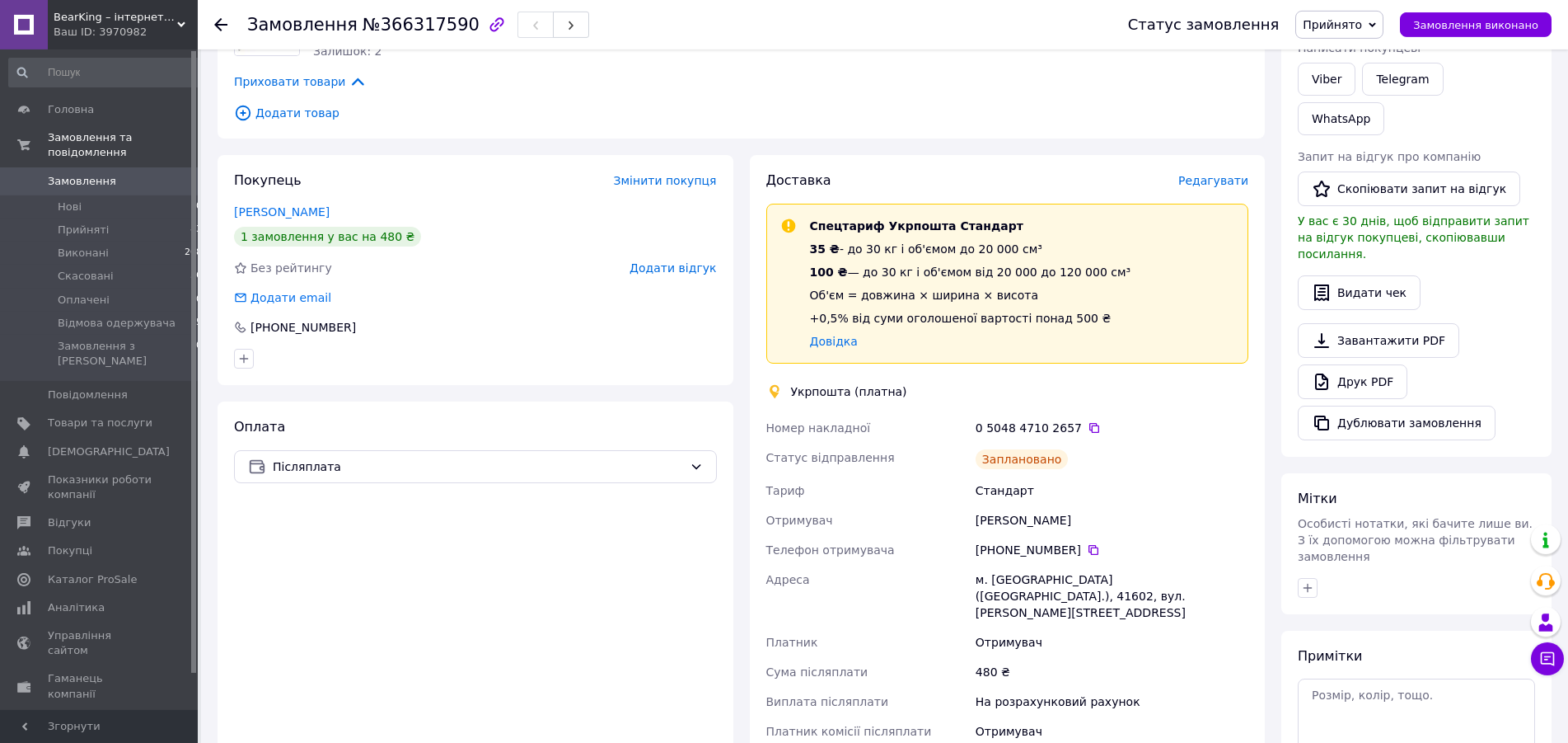
scroll to position [295, 0]
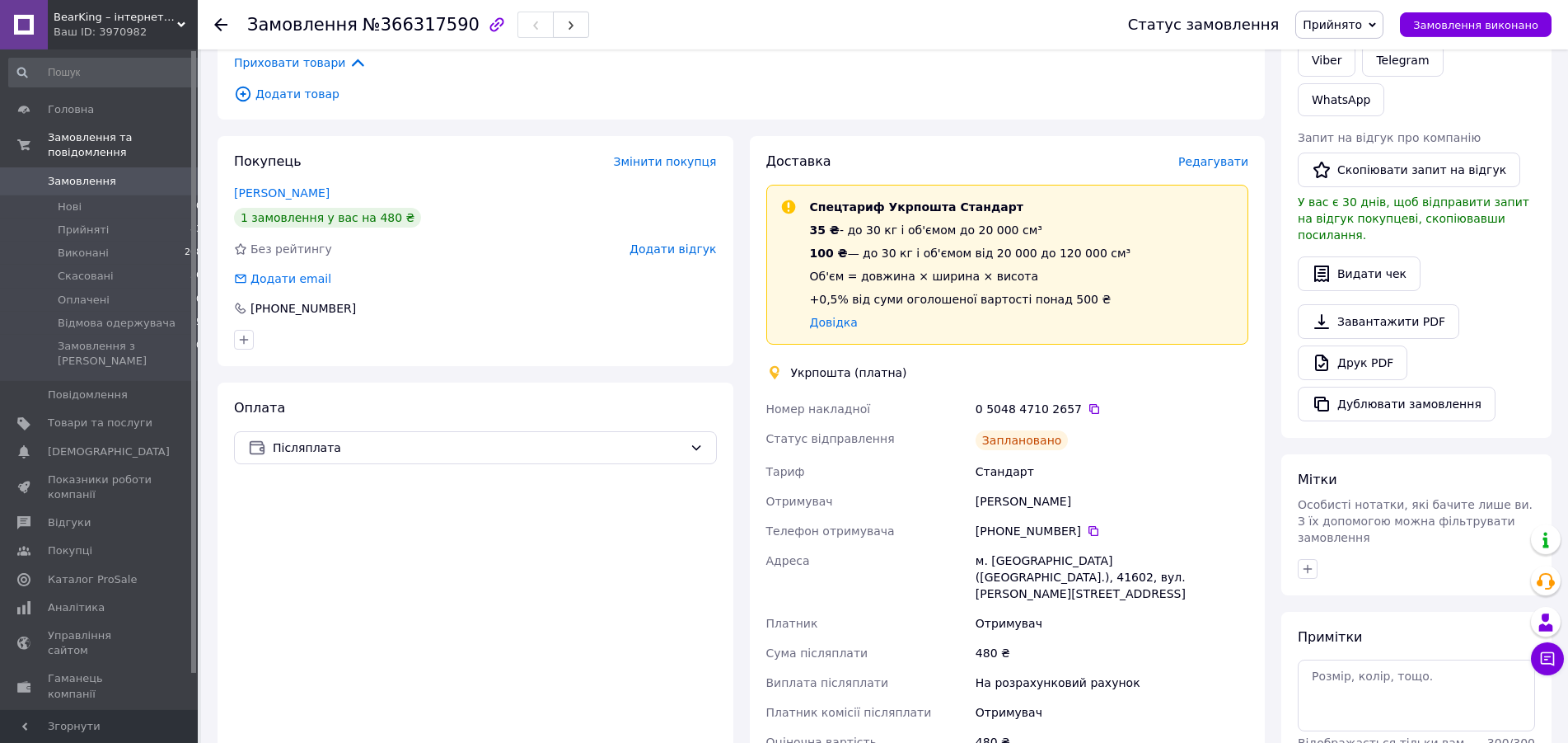
click at [208, 506] on div "Замовлення №366317590 Статус замовлення Прийнято Виконано Скасовано Оплачено Ві…" at bounding box center [884, 451] width 1367 height 1394
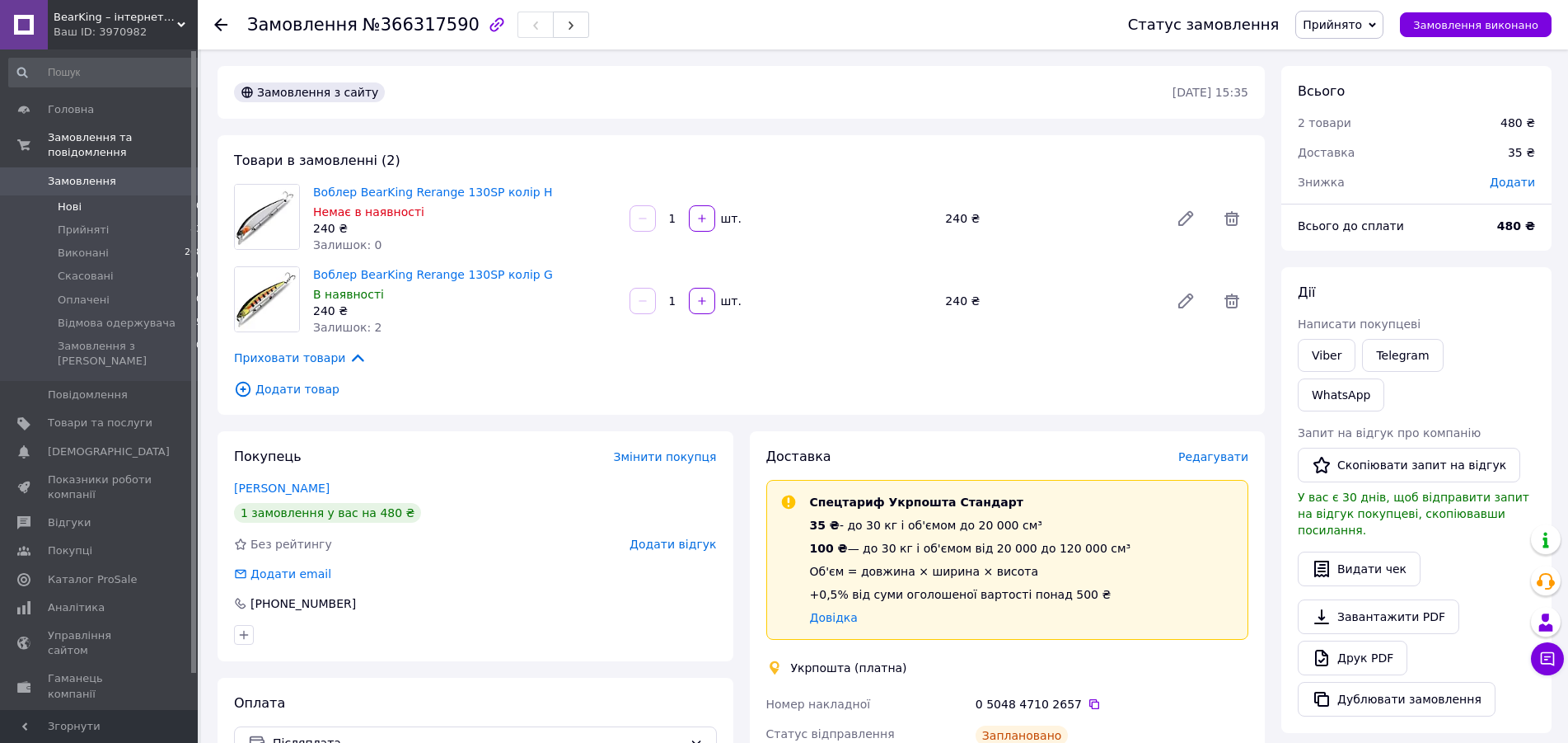
click at [75, 199] on span "Нові" at bounding box center [69, 207] width 24 height 15
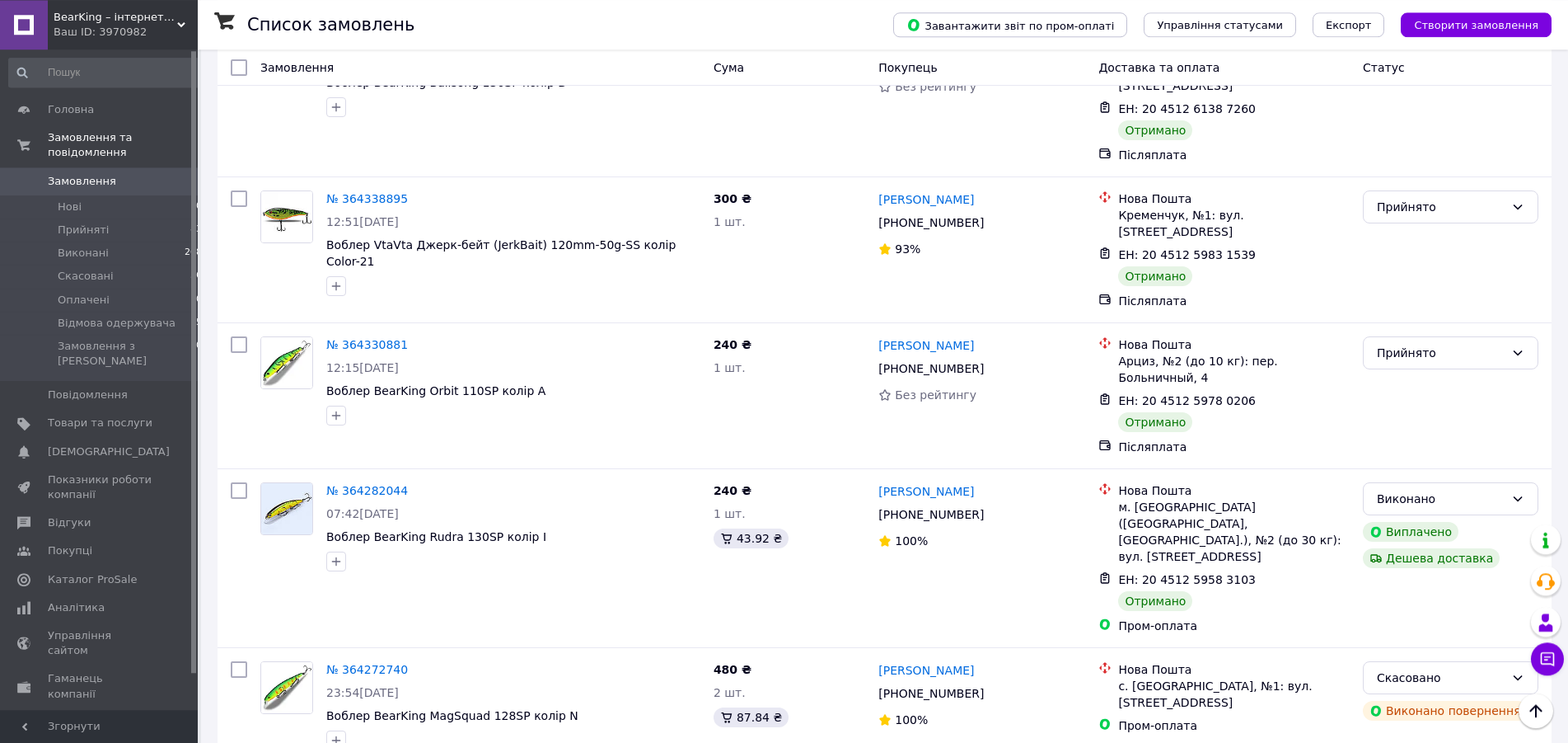
scroll to position [6899, 0]
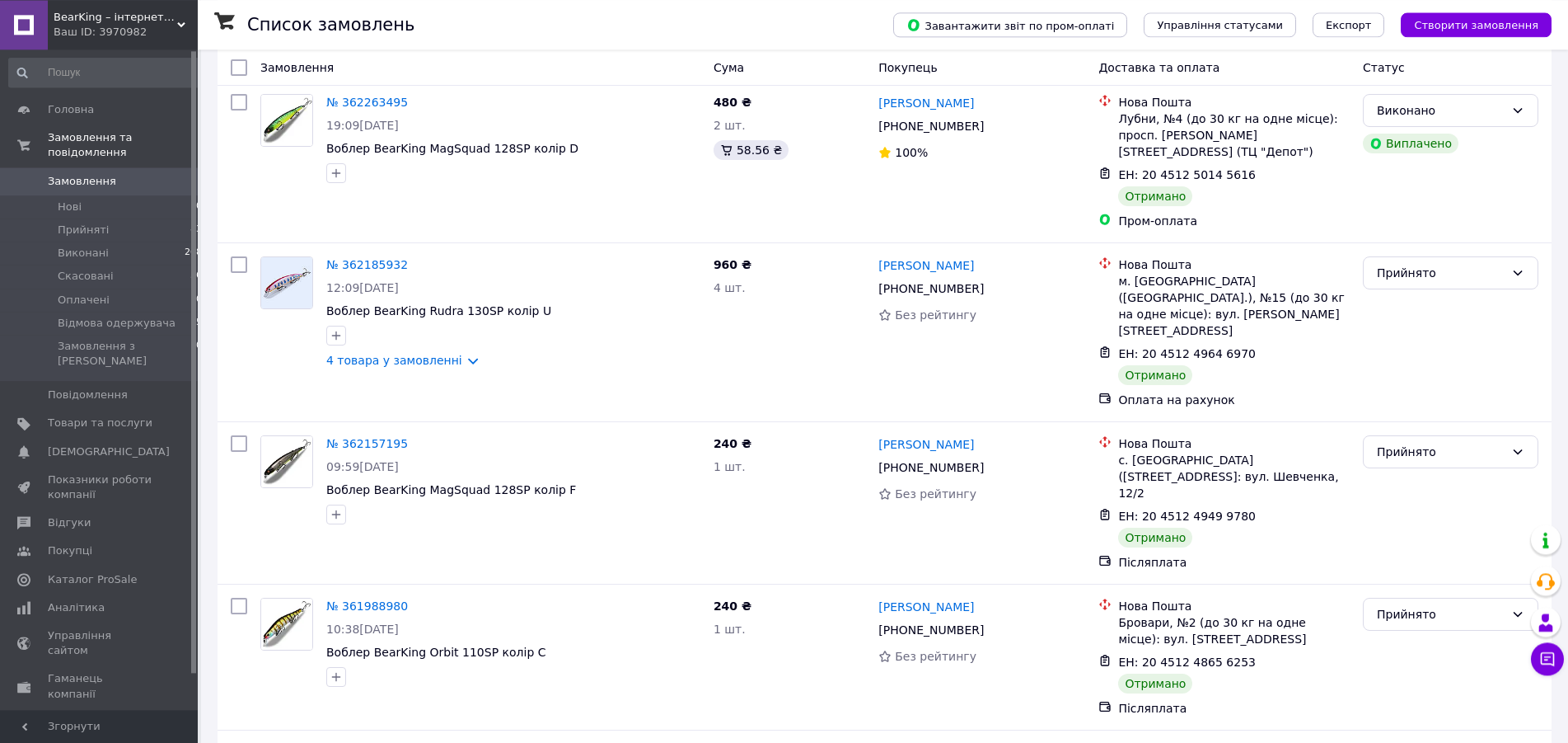
scroll to position [6710, 0]
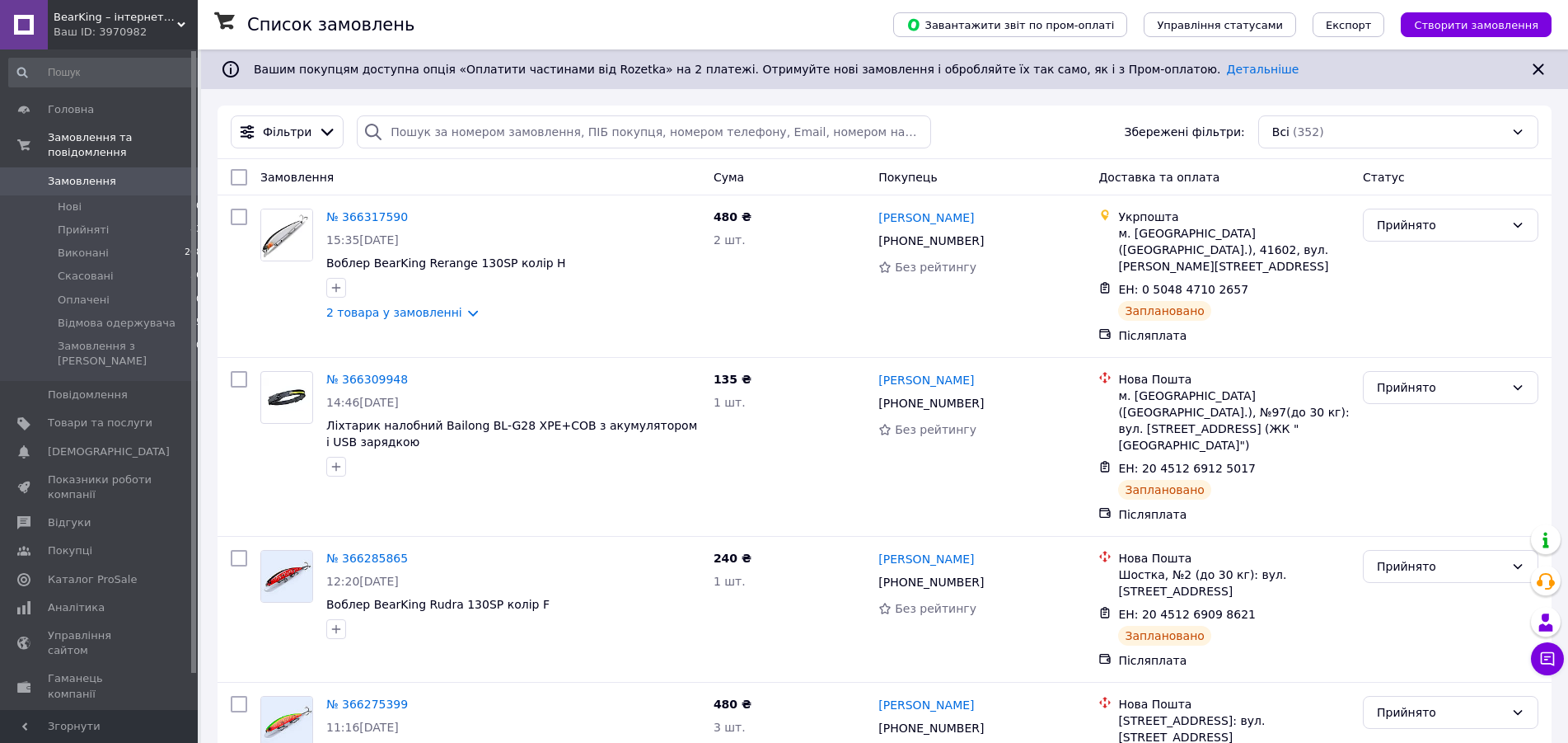
click at [979, 141] on div "Фільтри Збережені фільтри: Всі (352)" at bounding box center [884, 132] width 1321 height 33
click at [1004, 126] on div "Фільтри Збережені фільтри: Всі (352)" at bounding box center [884, 132] width 1321 height 33
